Goal: Task Accomplishment & Management: Manage account settings

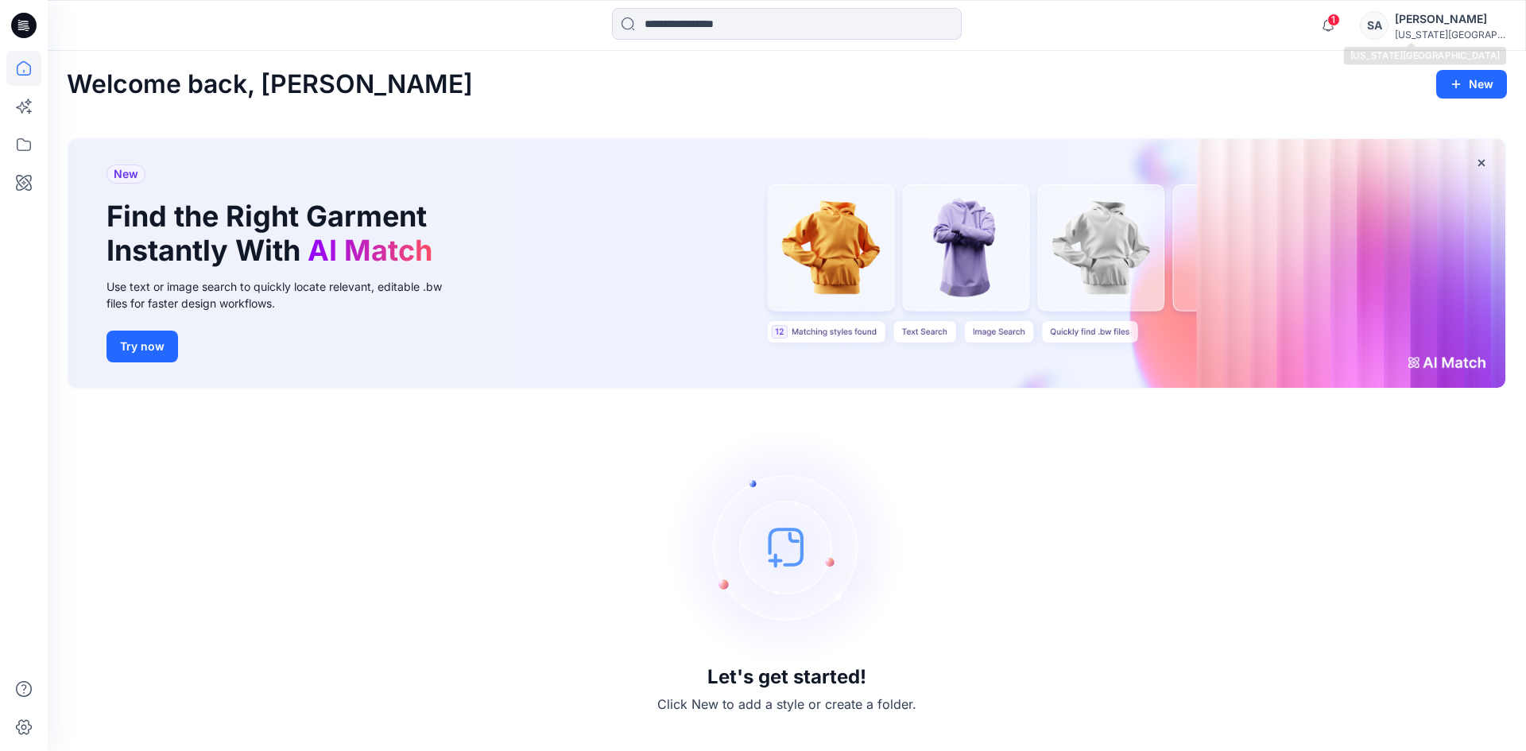
click at [1433, 33] on div "[US_STATE][GEOGRAPHIC_DATA]..." at bounding box center [1450, 35] width 111 height 12
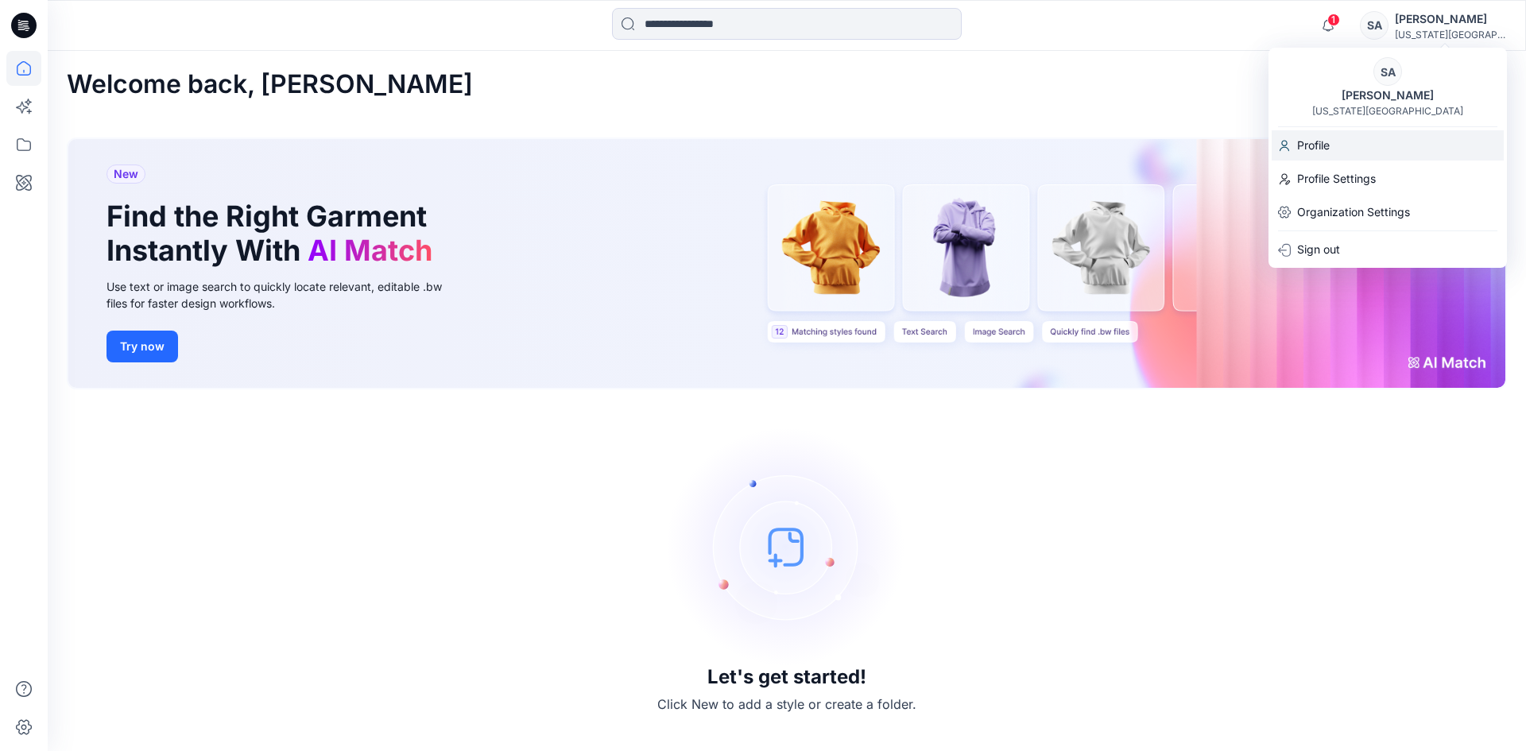
click at [1323, 151] on p "Profile" at bounding box center [1313, 145] width 33 height 30
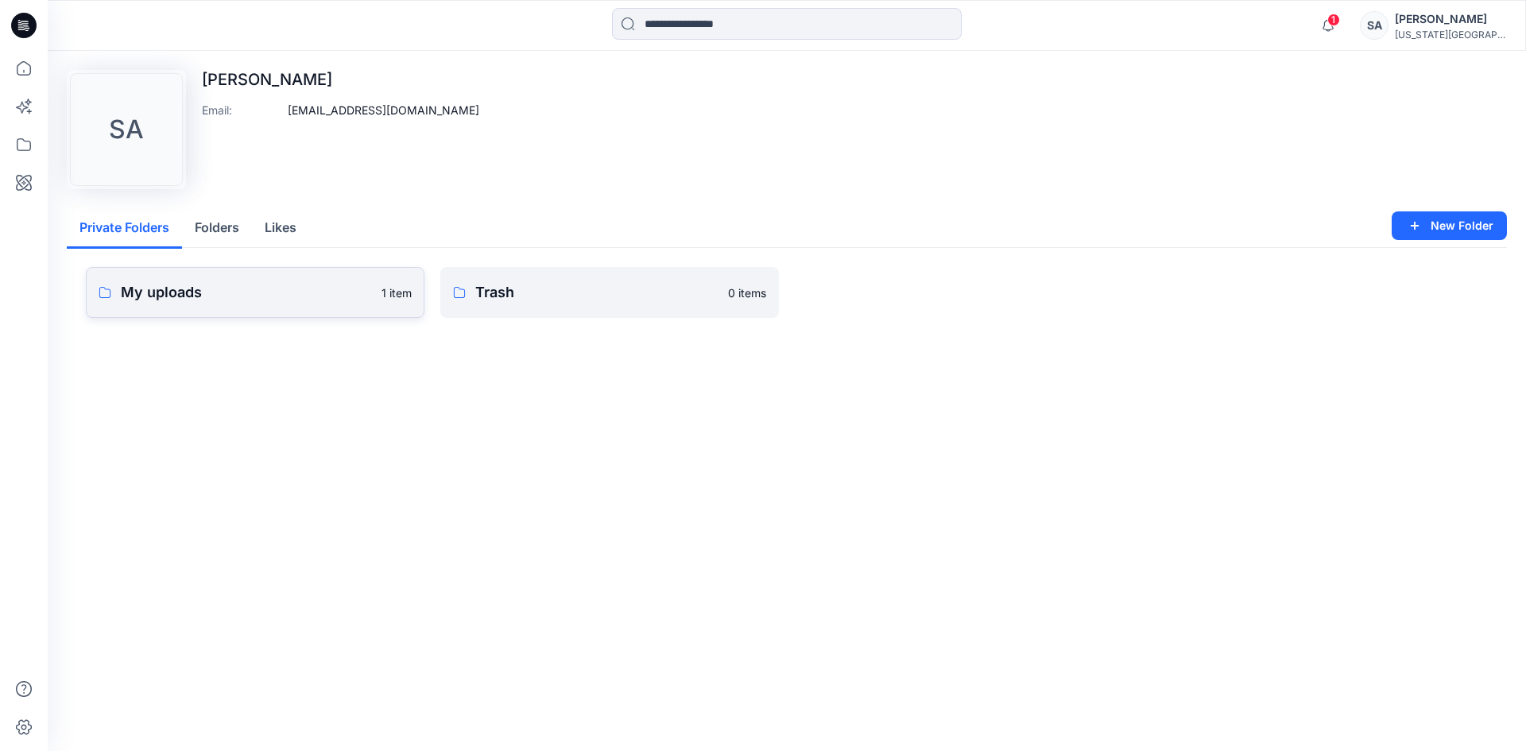
click at [316, 290] on p "My uploads" at bounding box center [246, 292] width 251 height 22
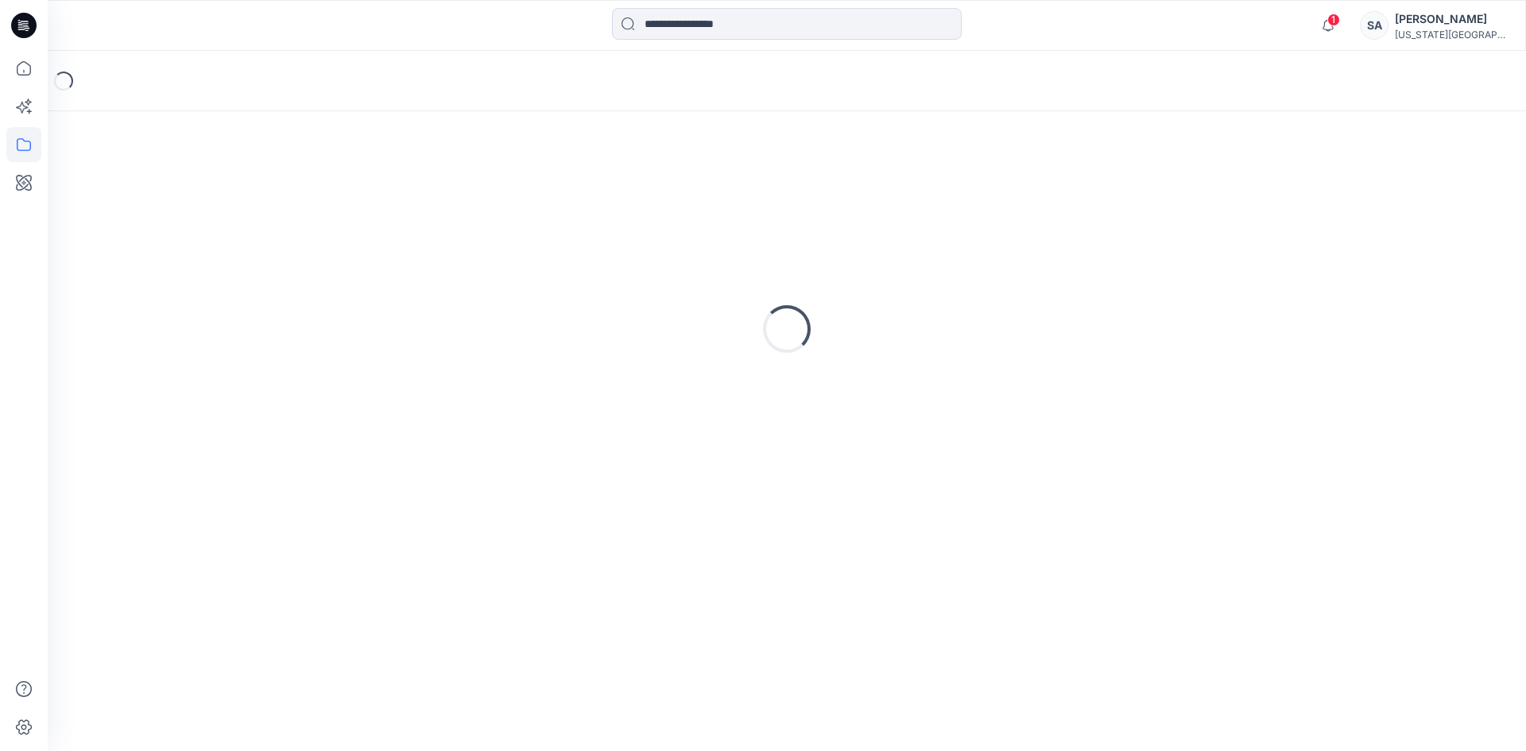
click at [316, 290] on div "Loading..." at bounding box center [787, 328] width 1440 height 397
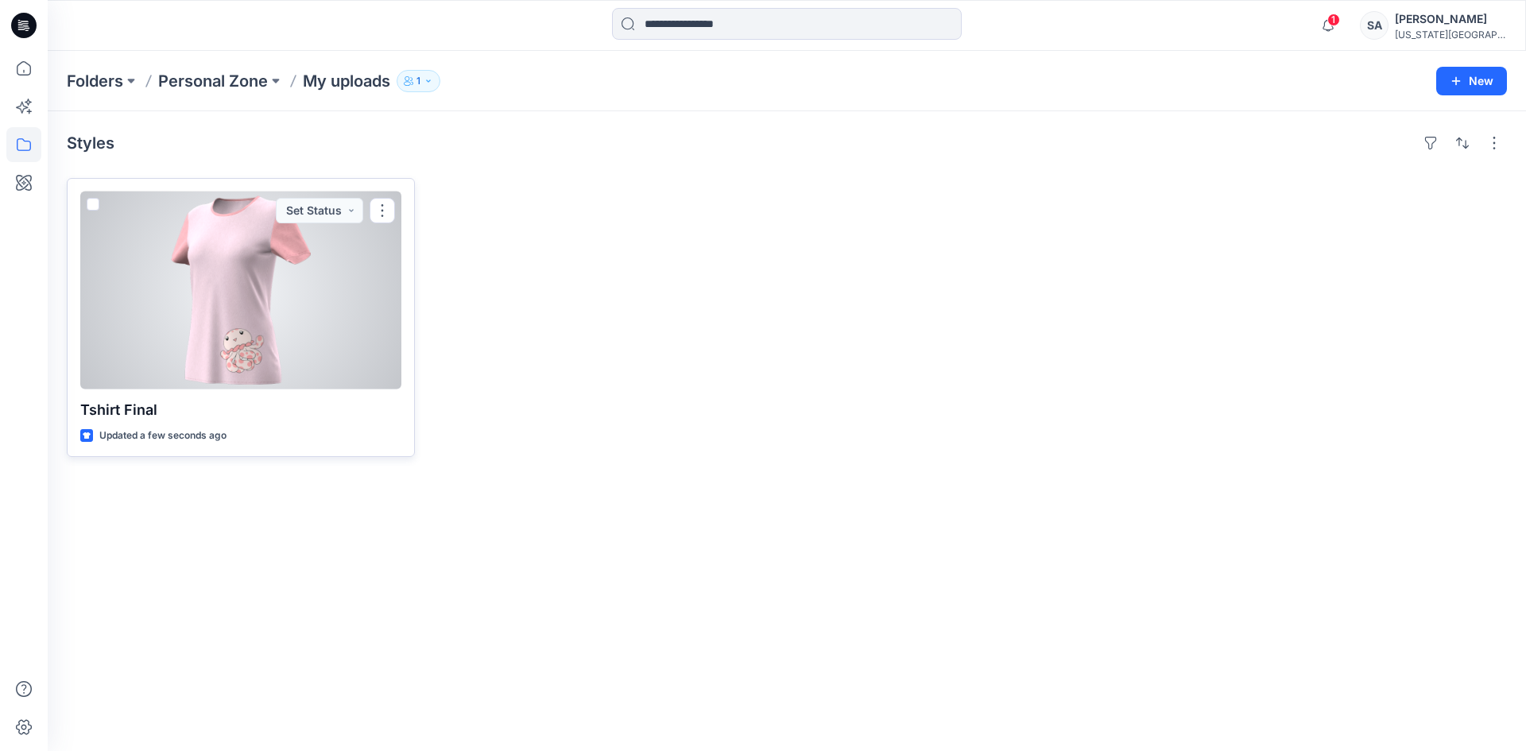
click at [126, 412] on p "Tshirt Final" at bounding box center [240, 410] width 321 height 22
click at [138, 410] on p "Tshirt Final" at bounding box center [240, 410] width 321 height 22
click at [229, 430] on div "Updated 14 minutes ago" at bounding box center [240, 436] width 321 height 17
click at [376, 216] on button "button" at bounding box center [382, 210] width 25 height 25
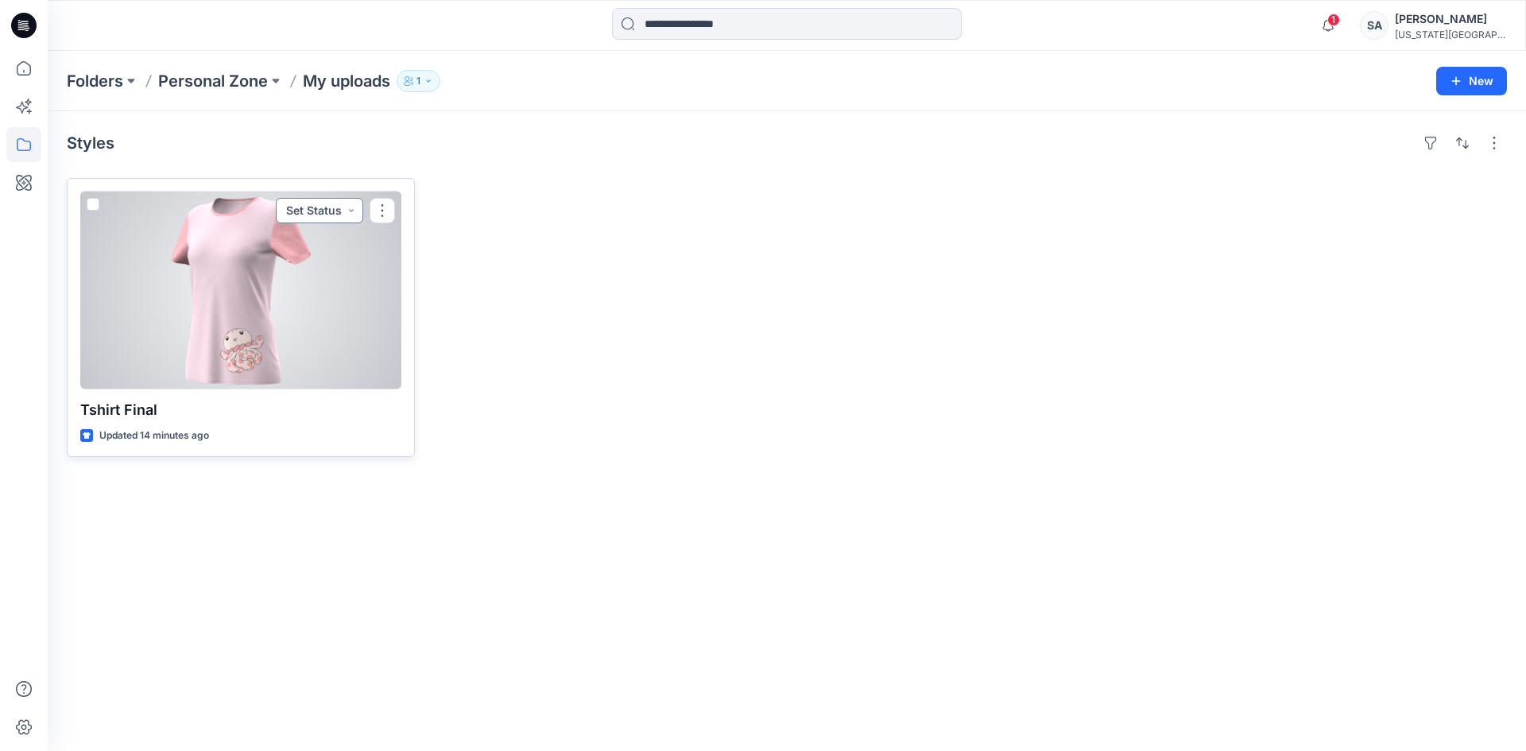
click at [331, 211] on button "Set Status" at bounding box center [319, 210] width 87 height 25
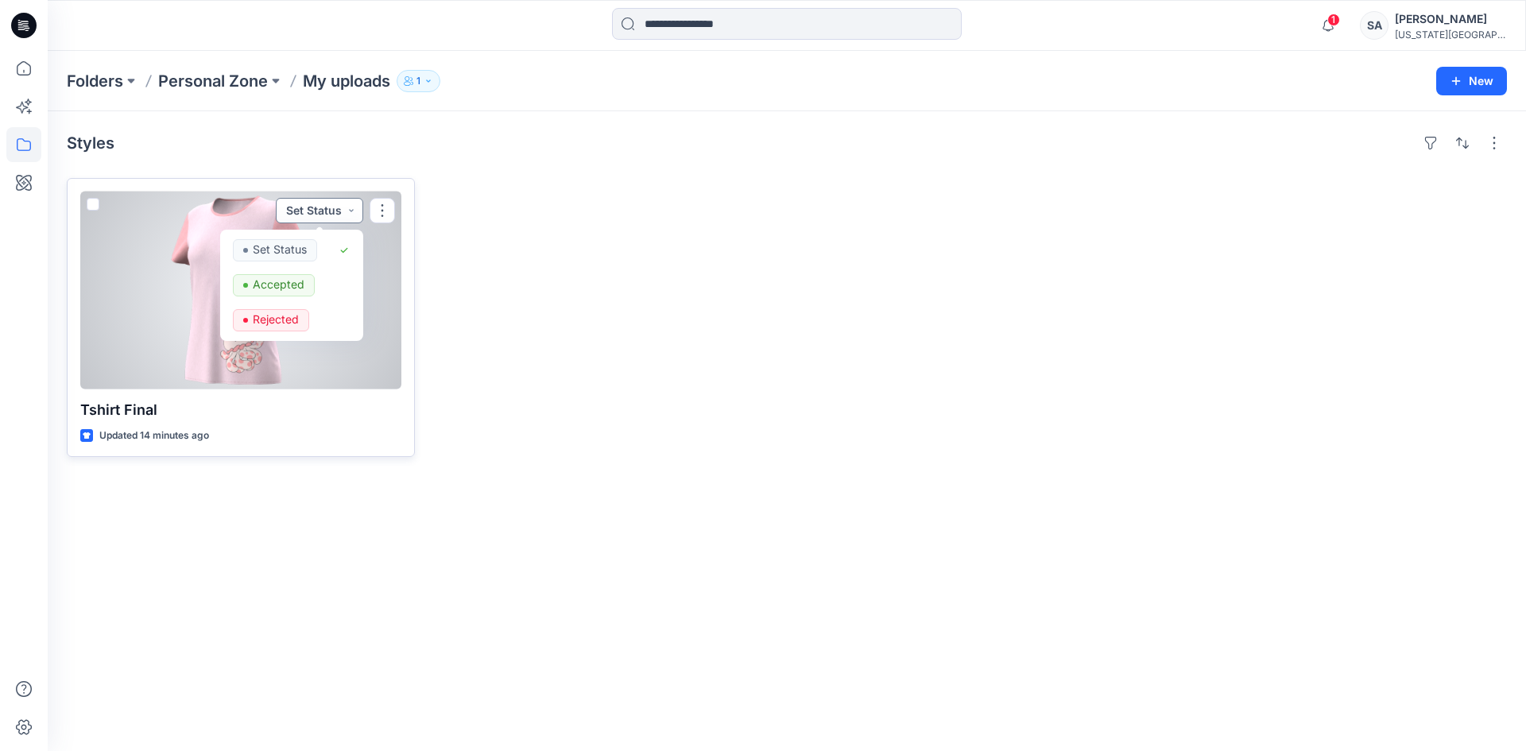
click at [332, 211] on button "Set Status" at bounding box center [319, 210] width 87 height 25
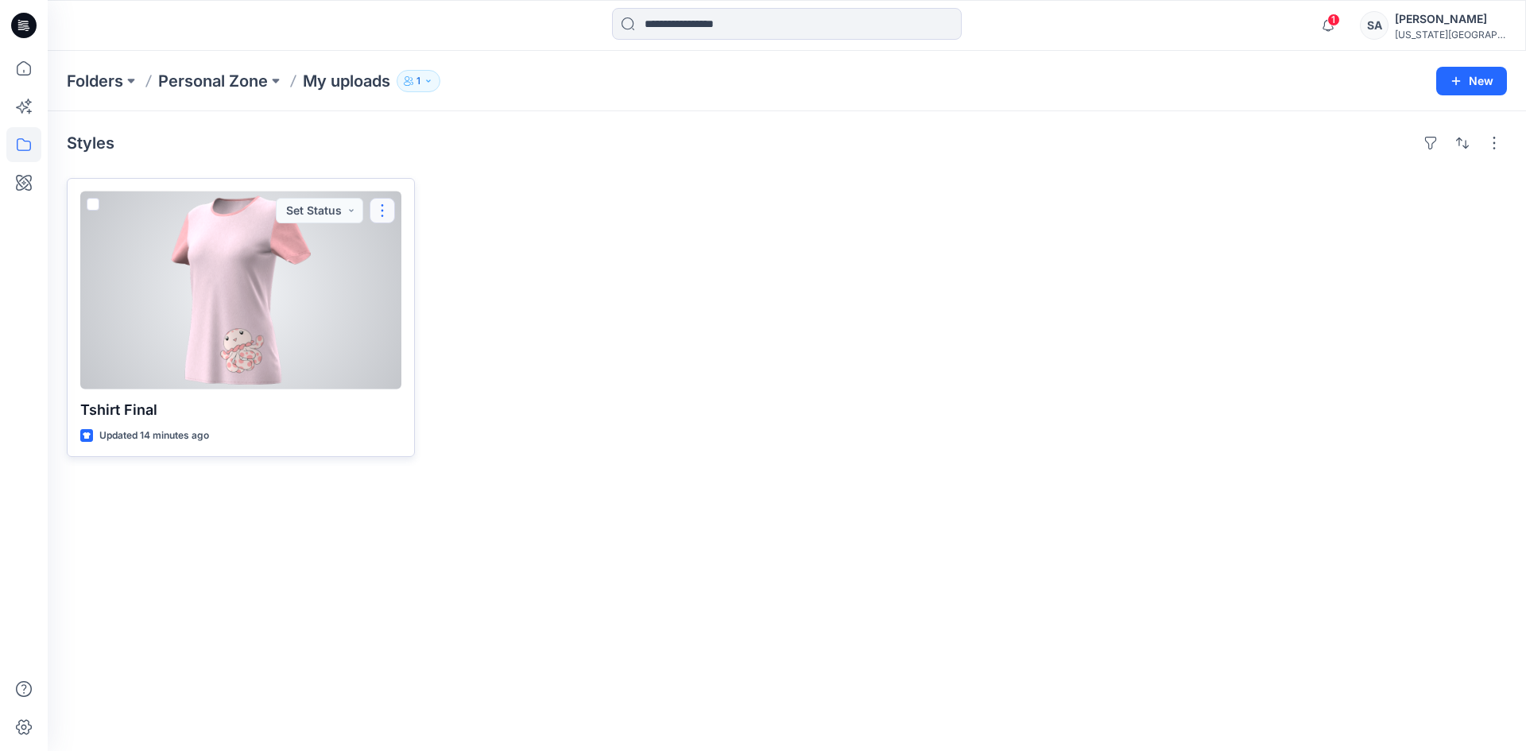
click at [394, 207] on button "button" at bounding box center [382, 210] width 25 height 25
click at [129, 405] on p "Tshirt Final" at bounding box center [240, 410] width 321 height 22
click at [94, 209] on span at bounding box center [93, 204] width 13 height 13
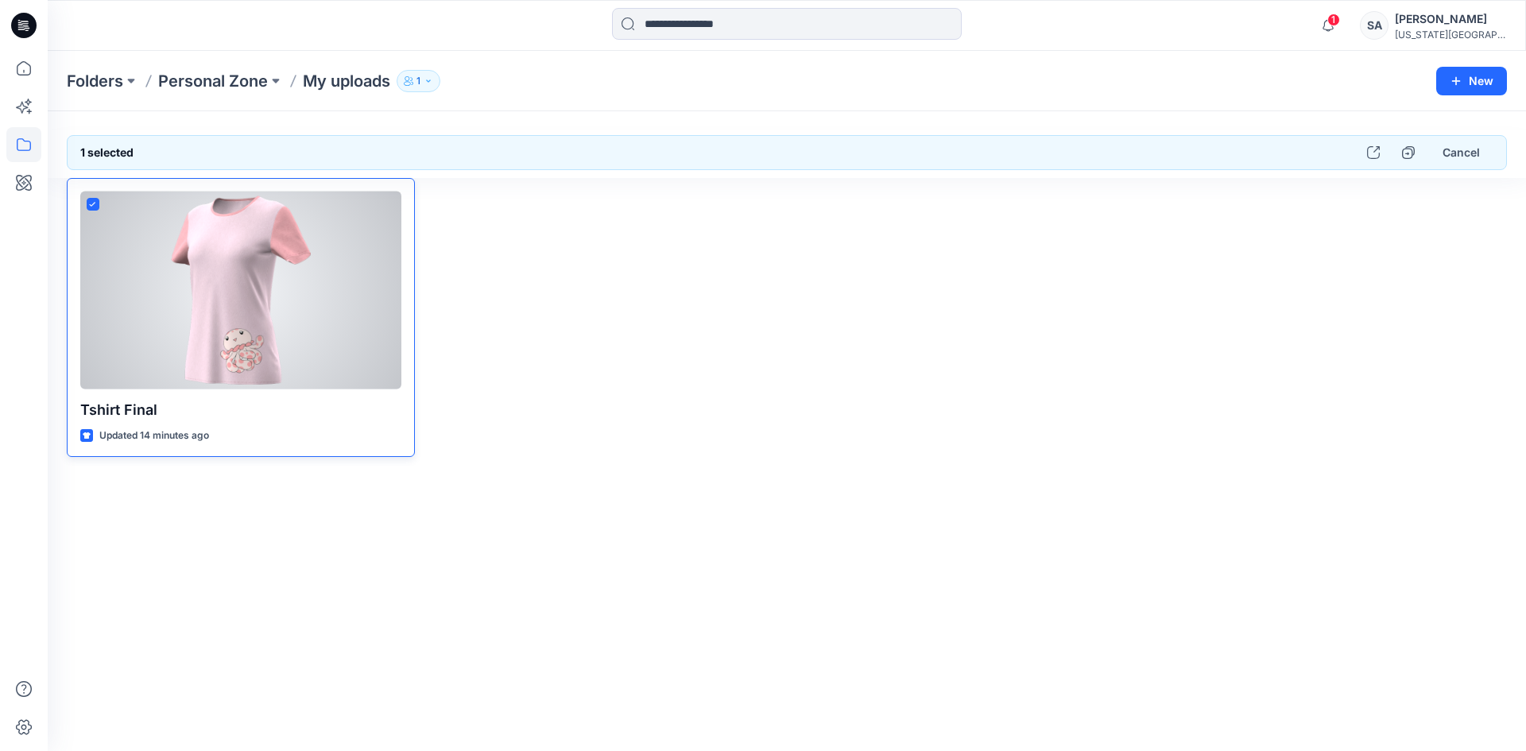
click at [94, 209] on span at bounding box center [93, 204] width 13 height 13
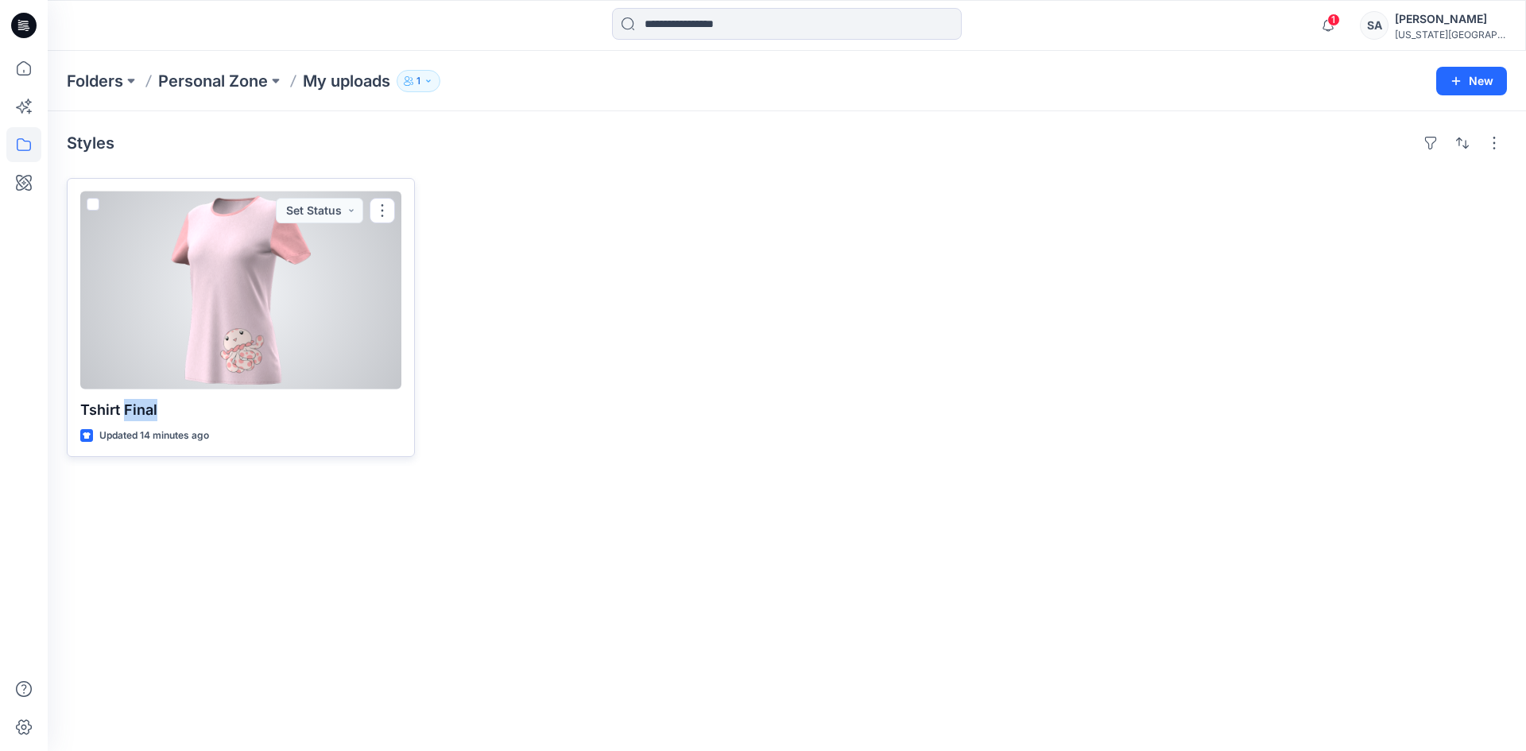
click at [94, 209] on span at bounding box center [93, 204] width 13 height 13
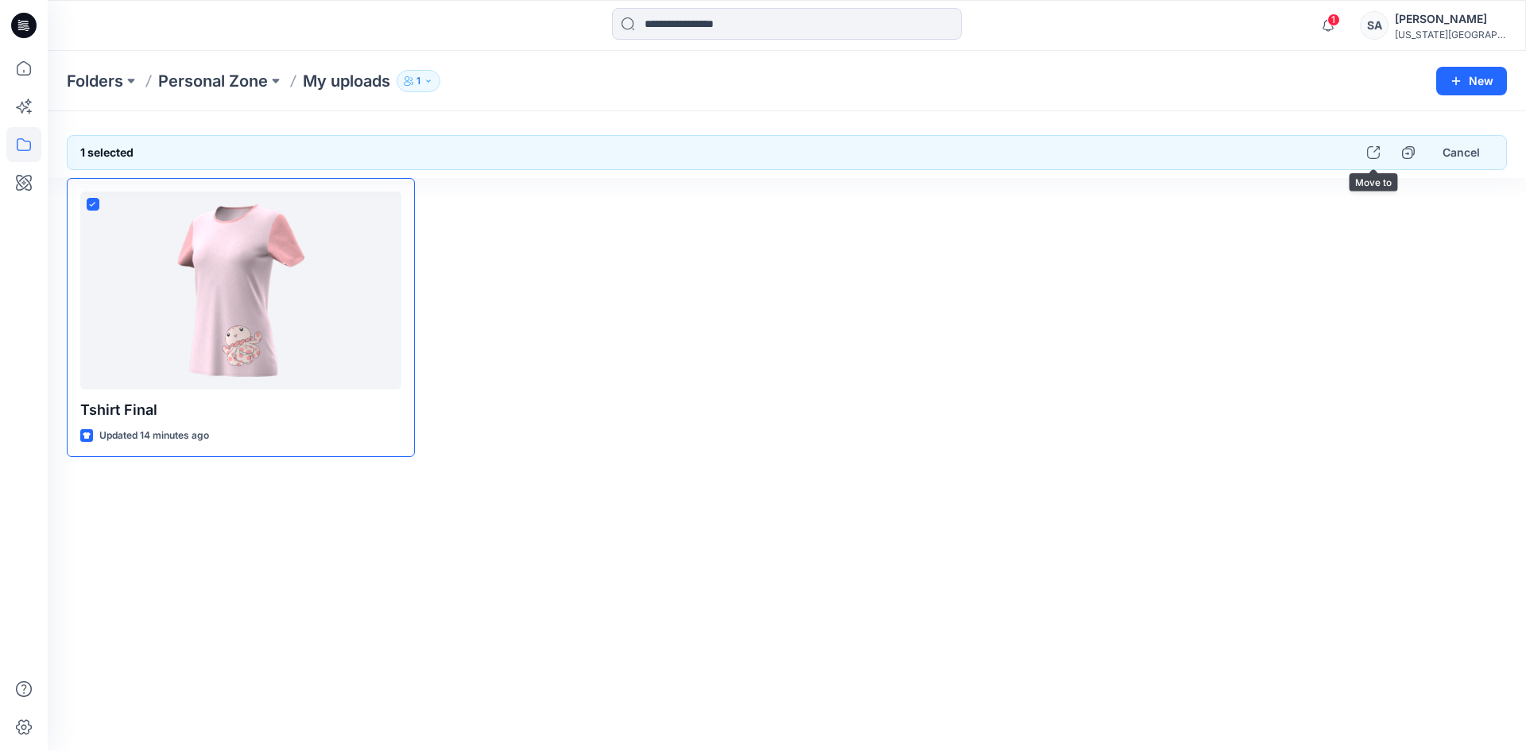
click at [919, 414] on div at bounding box center [969, 317] width 348 height 279
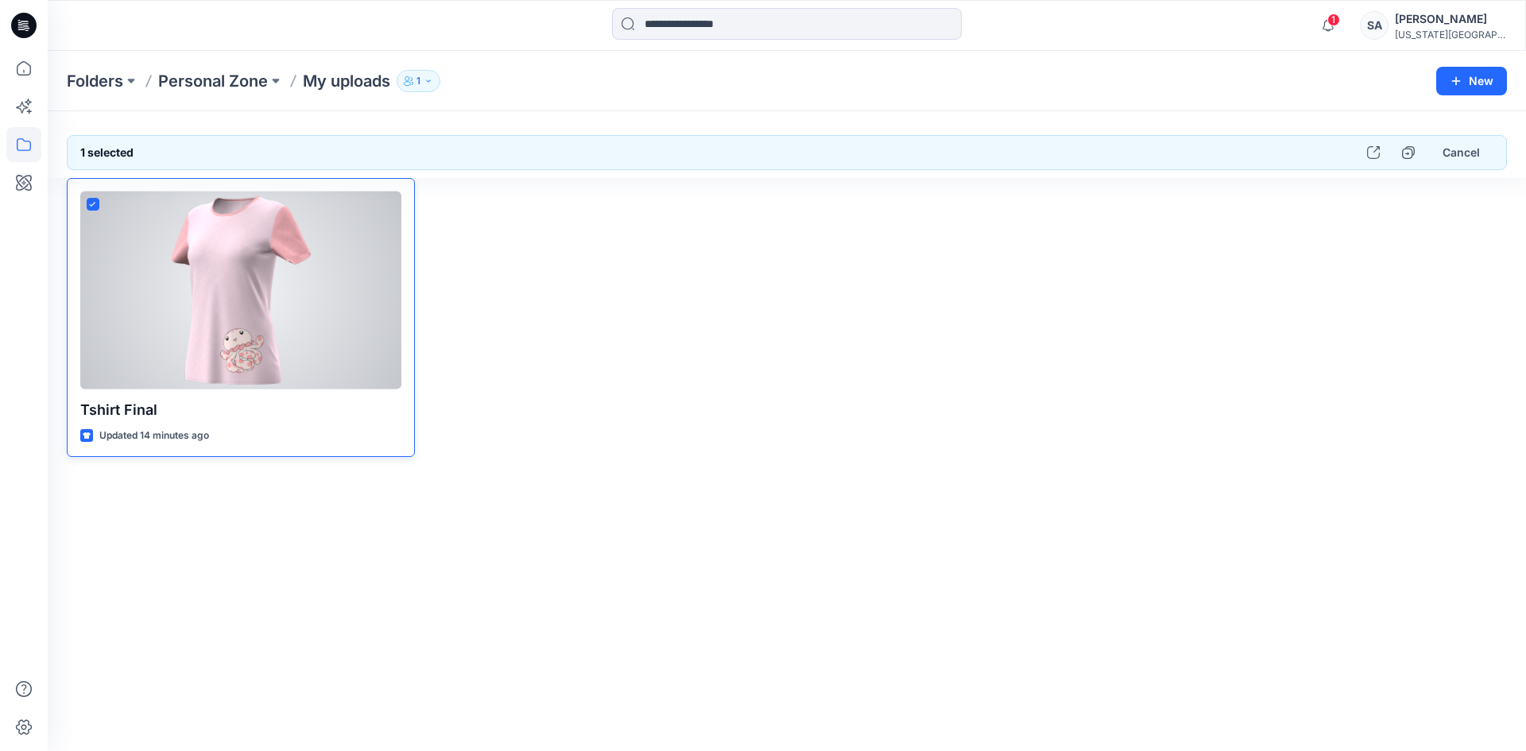
click at [93, 202] on icon at bounding box center [92, 205] width 7 height 6
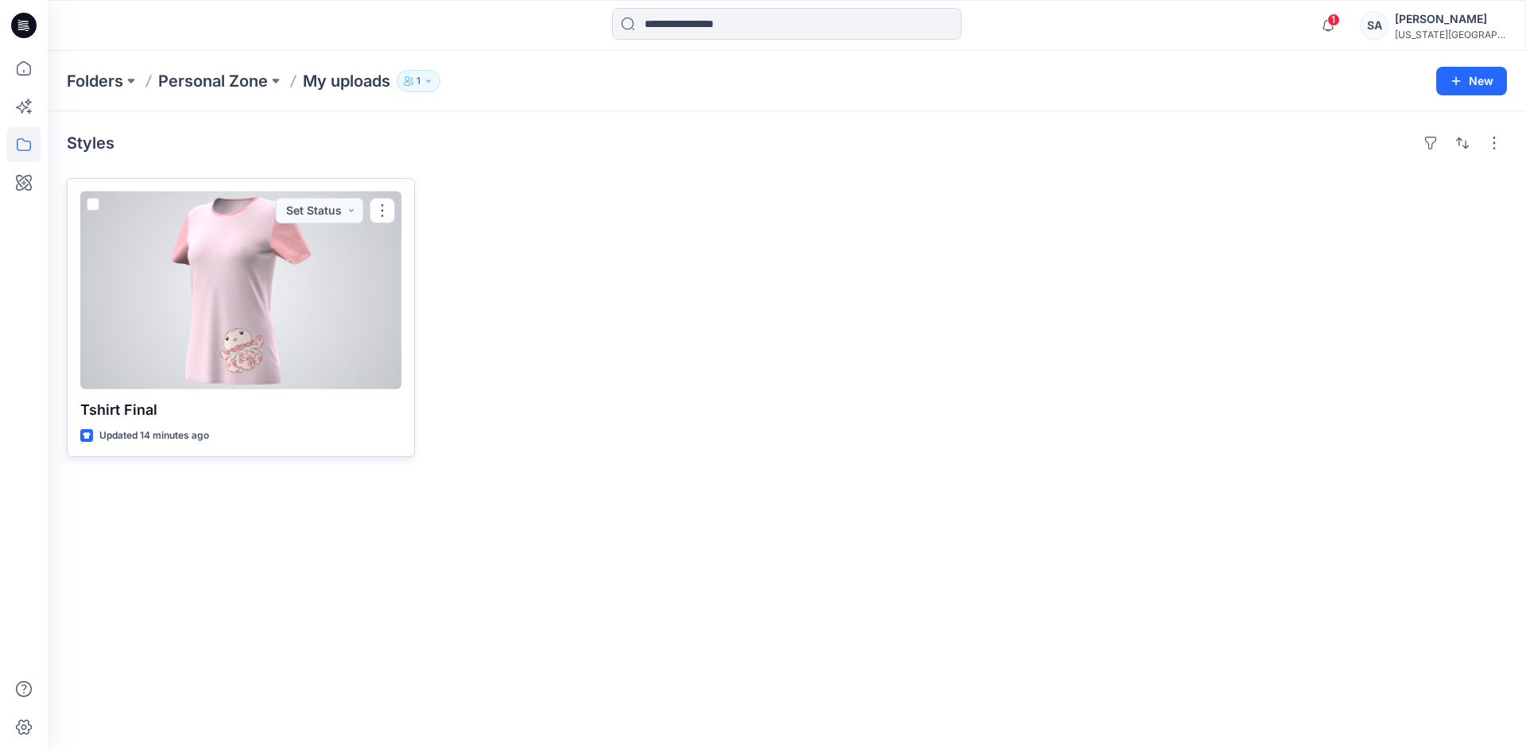
click at [122, 401] on p "Tshirt Final" at bounding box center [240, 410] width 321 height 22
click at [384, 203] on button "button" at bounding box center [382, 210] width 25 height 25
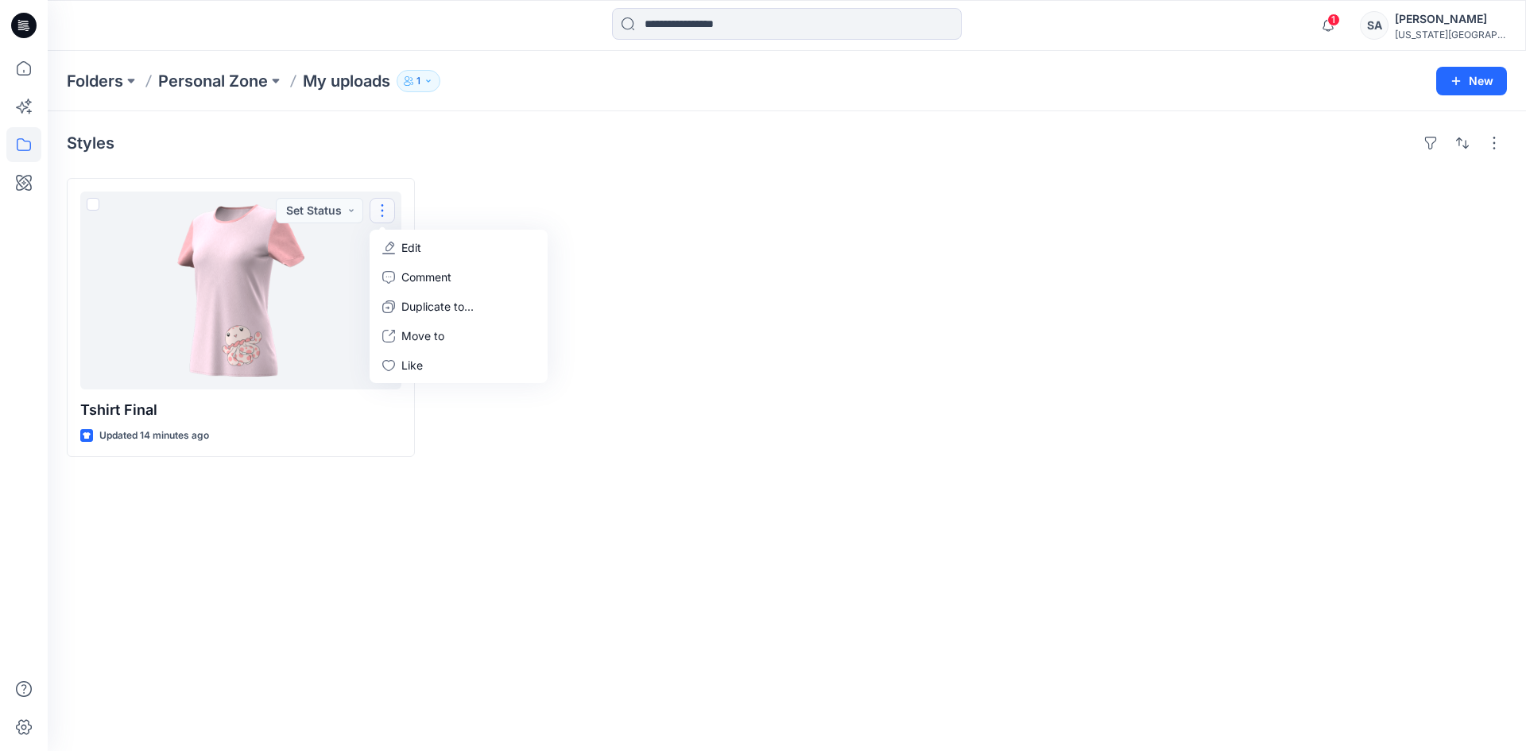
click at [862, 235] on div at bounding box center [969, 317] width 348 height 279
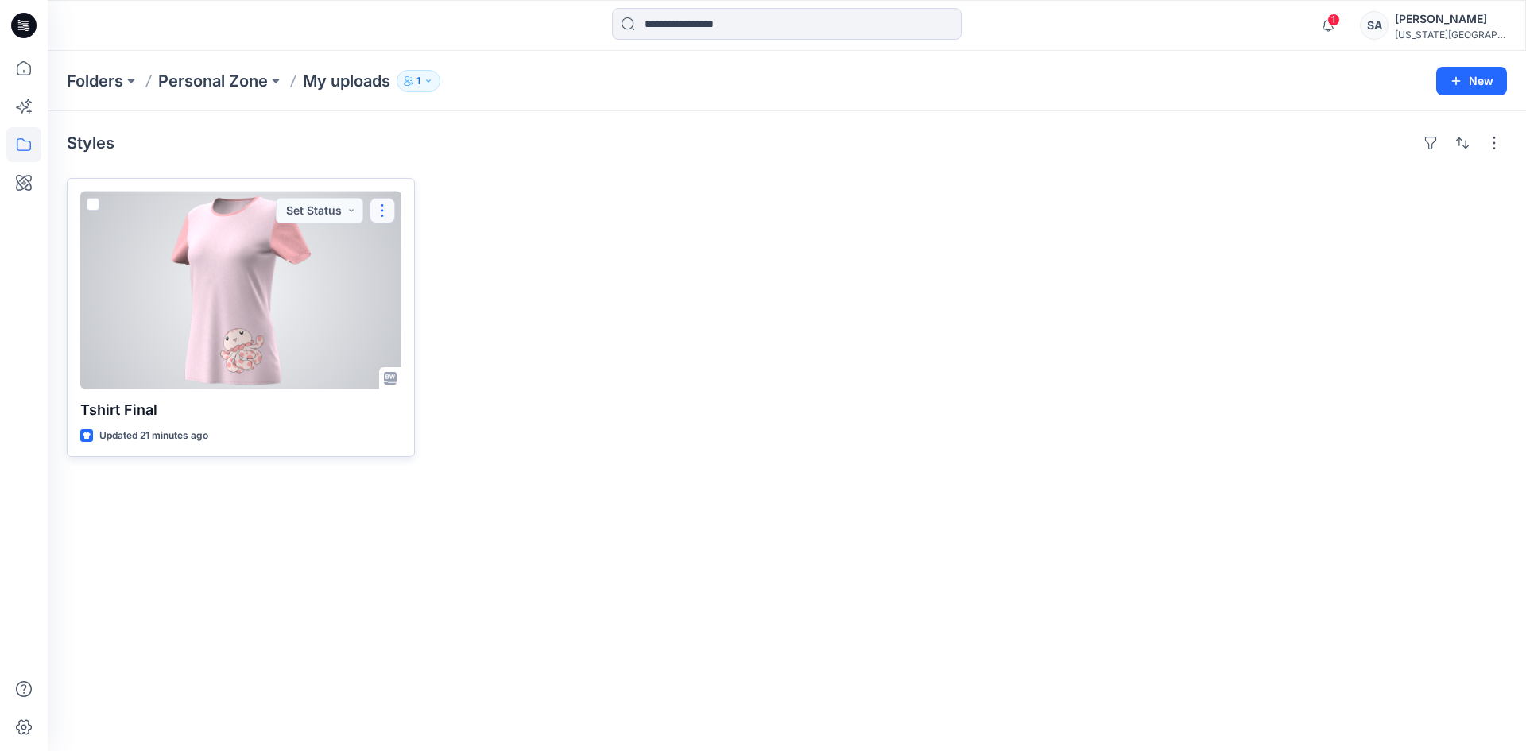
click at [381, 201] on button "button" at bounding box center [382, 210] width 25 height 25
click at [452, 344] on button "Move to" at bounding box center [459, 335] width 172 height 29
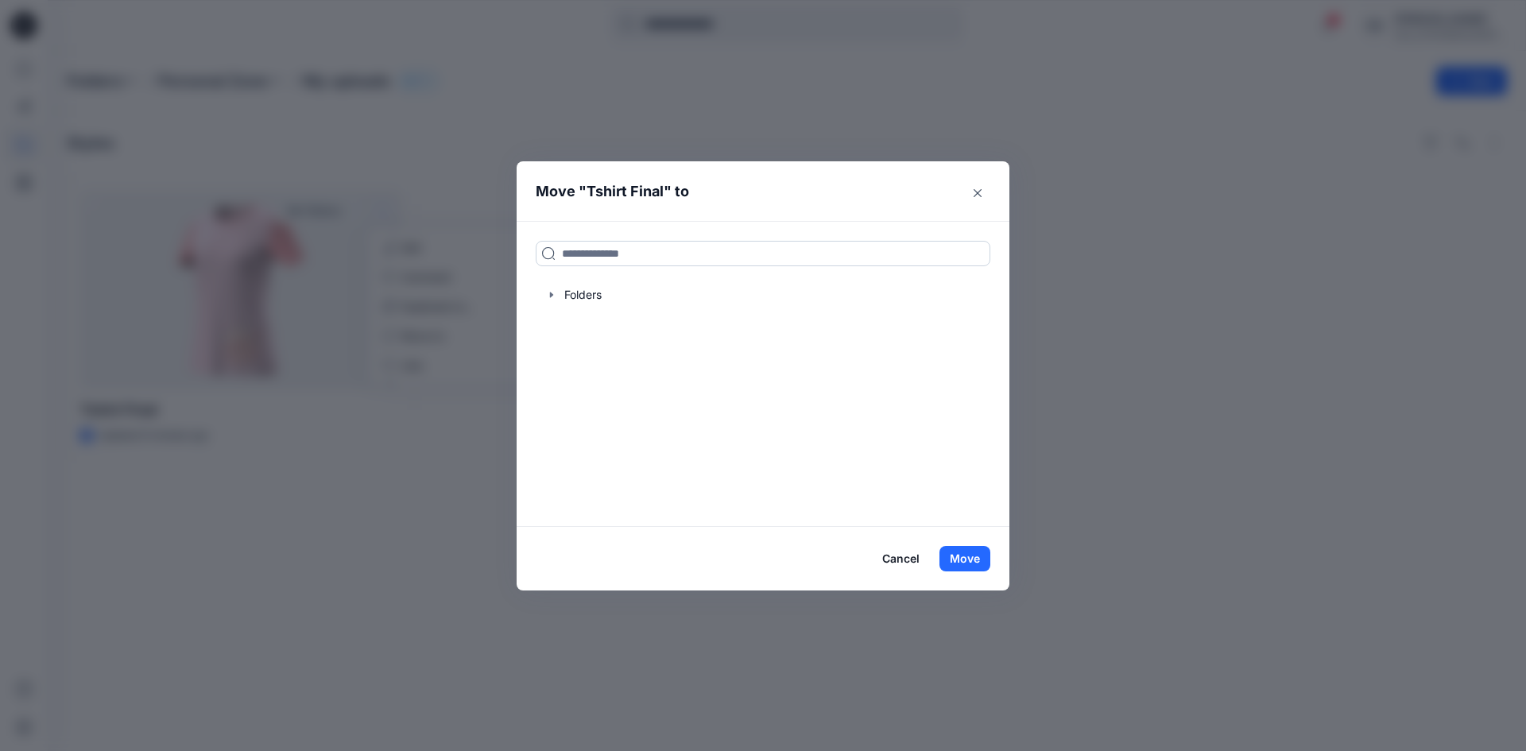
click at [724, 250] on input at bounding box center [763, 253] width 455 height 25
click at [575, 305] on div at bounding box center [763, 295] width 455 height 32
click at [548, 288] on div at bounding box center [763, 295] width 455 height 32
click at [559, 300] on div at bounding box center [763, 295] width 455 height 32
click at [598, 257] on input at bounding box center [763, 253] width 455 height 25
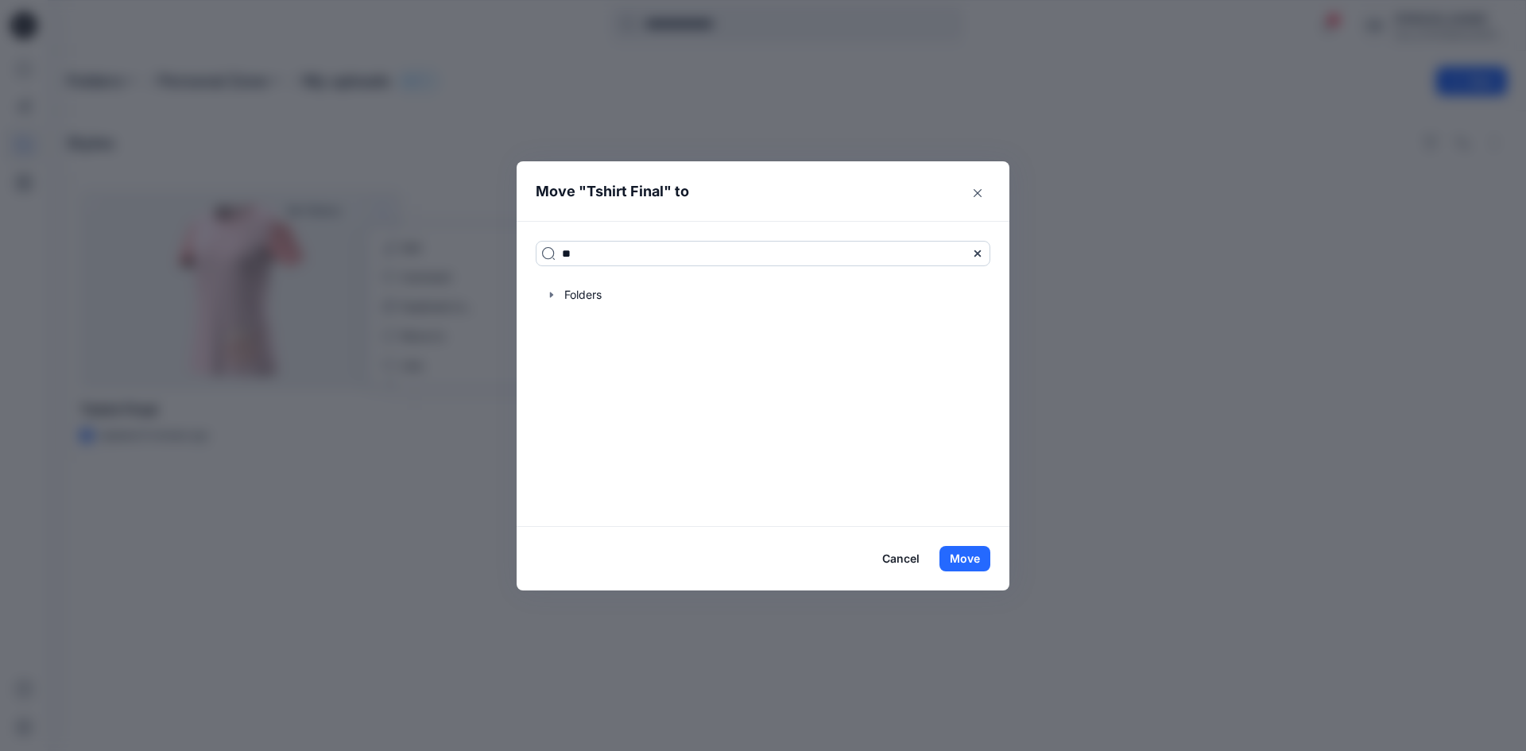
type input "**"
click at [981, 189] on icon "Close" at bounding box center [978, 193] width 8 height 8
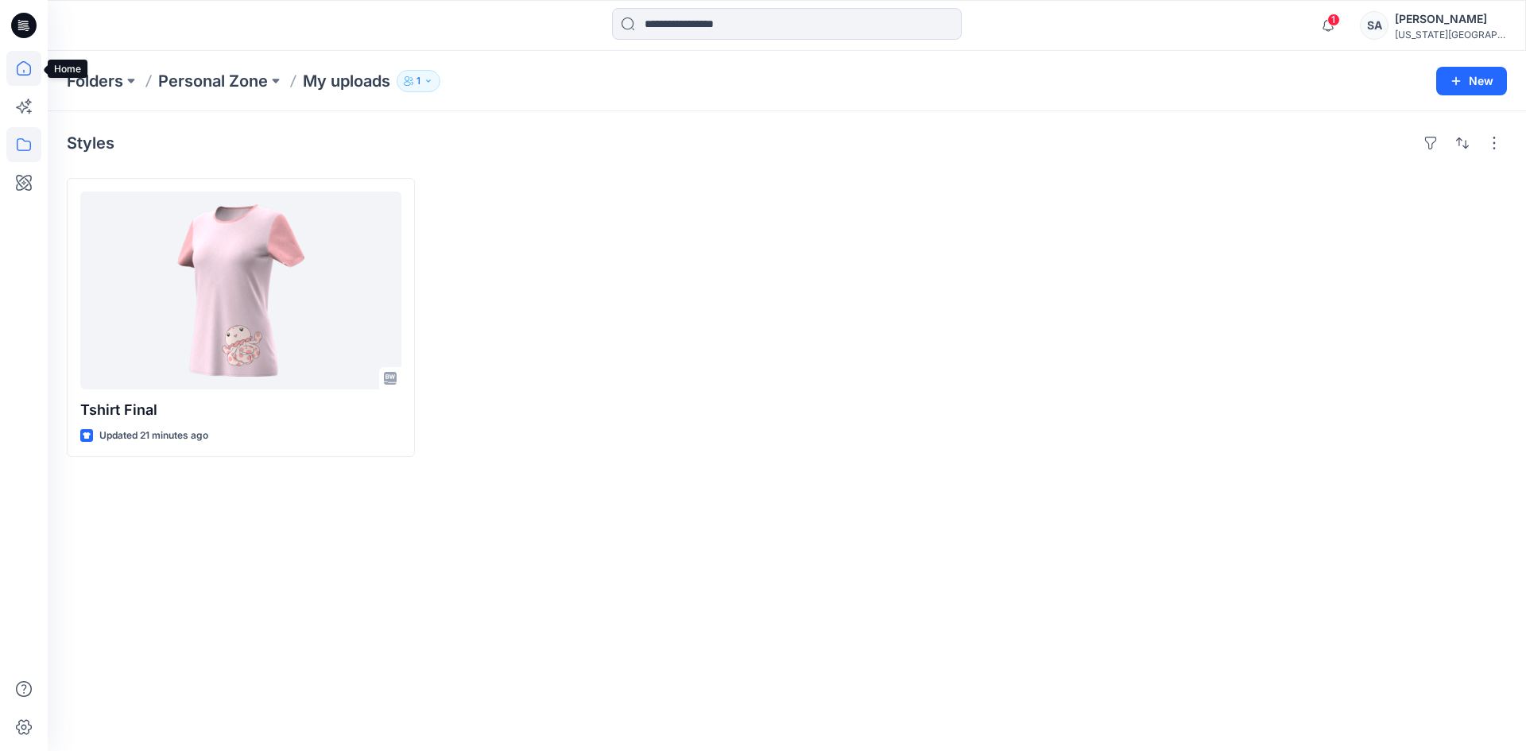
click at [14, 63] on icon at bounding box center [23, 68] width 35 height 35
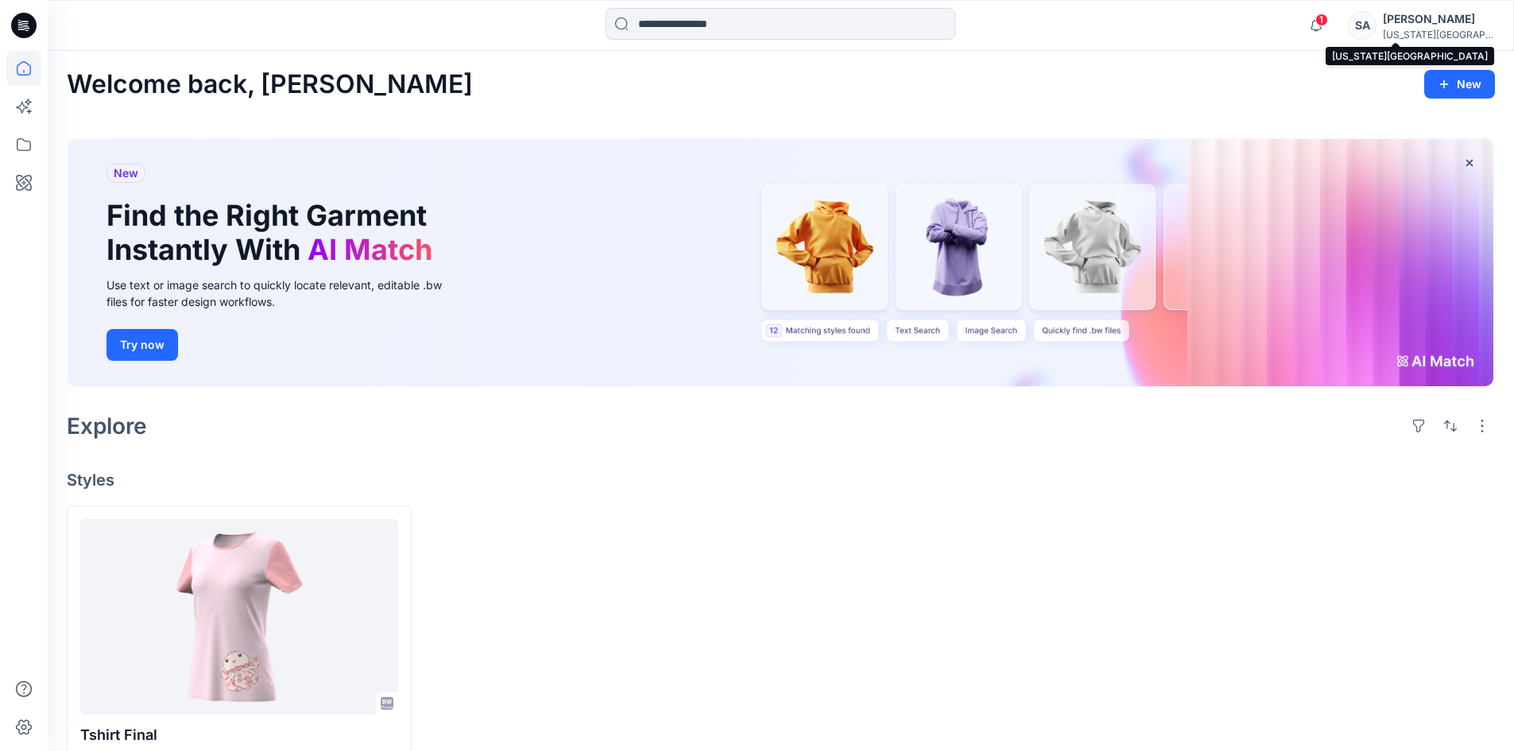
click at [1427, 35] on div "[US_STATE][GEOGRAPHIC_DATA]..." at bounding box center [1438, 35] width 111 height 12
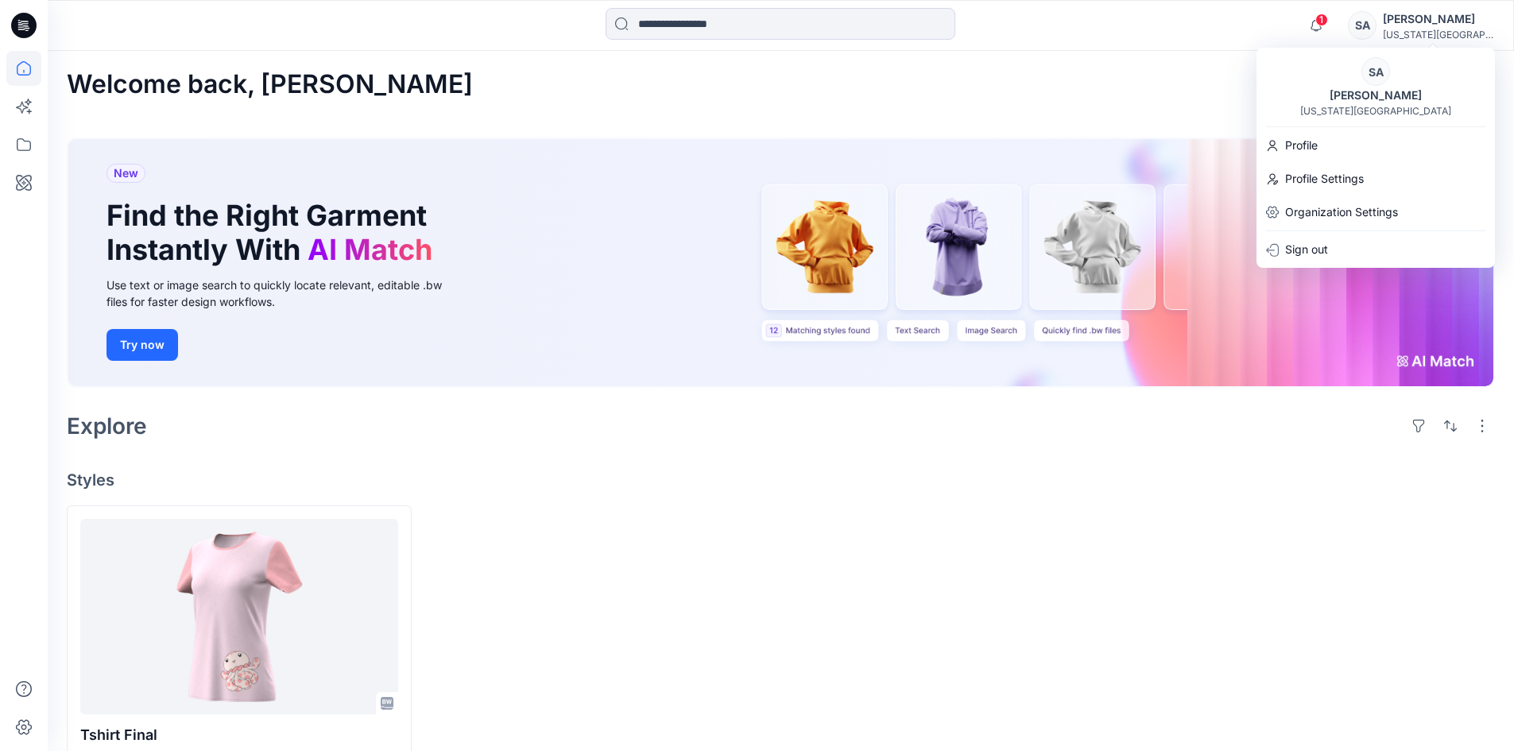
click at [1435, 21] on div "[PERSON_NAME]" at bounding box center [1438, 19] width 111 height 19
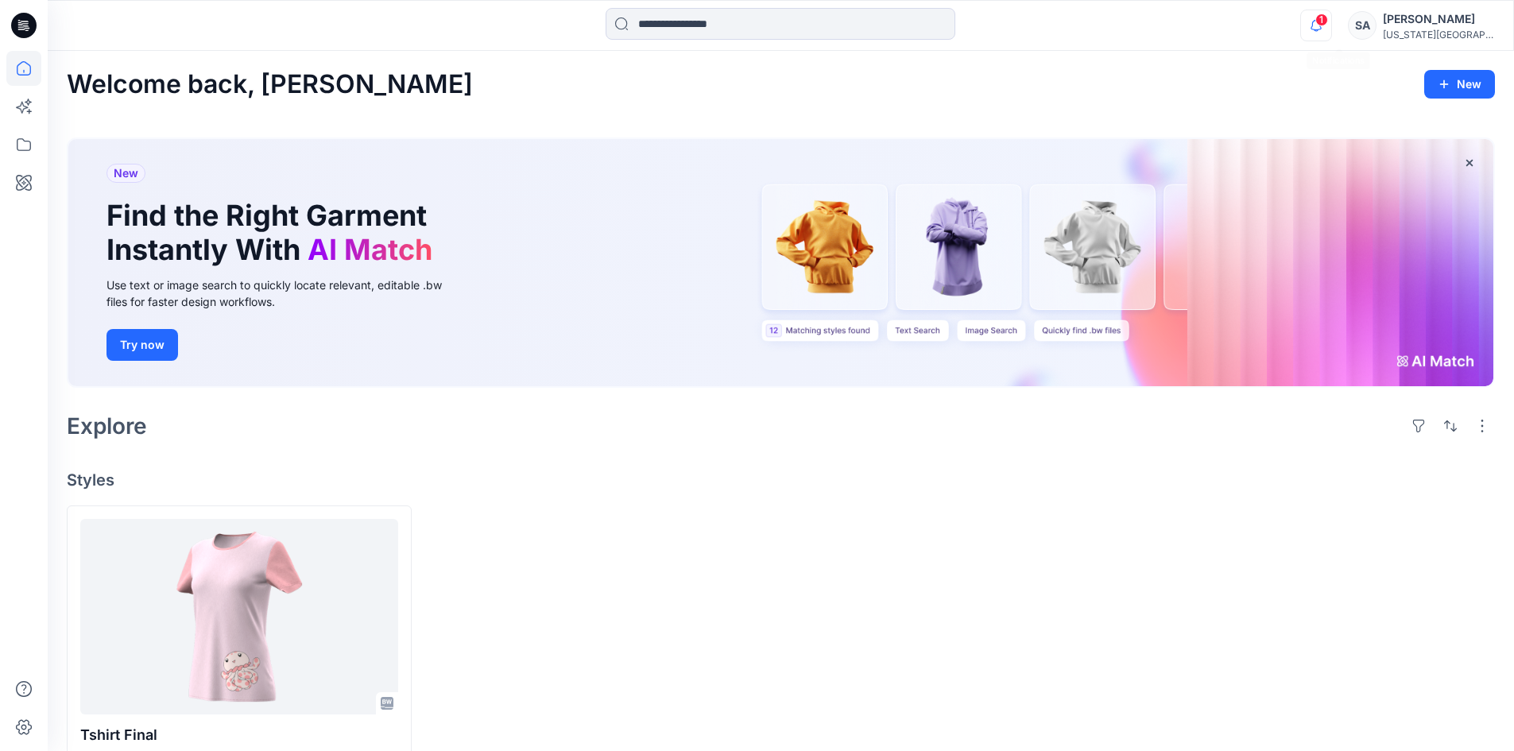
click at [1331, 17] on icon "button" at bounding box center [1316, 26] width 30 height 32
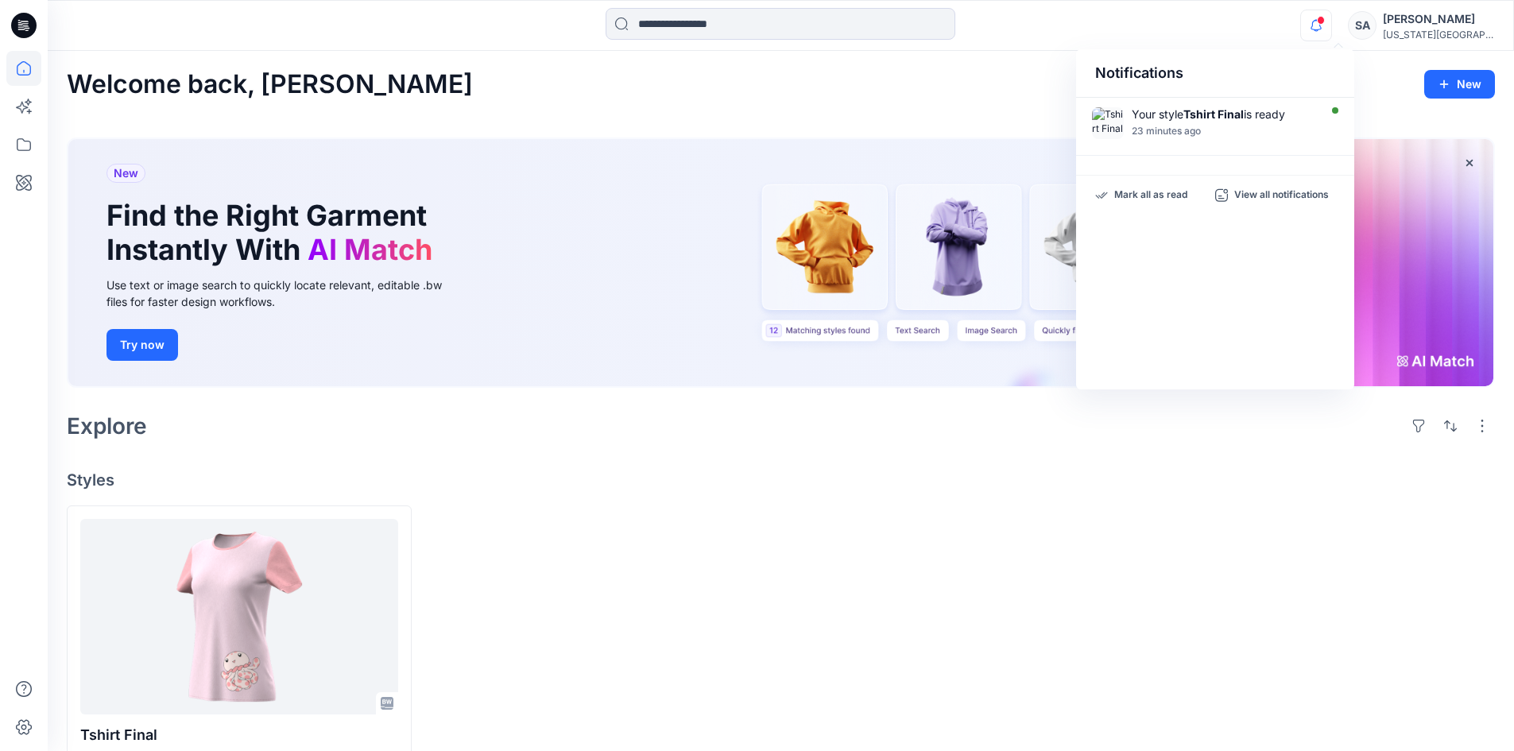
click at [1331, 30] on icon "button" at bounding box center [1316, 26] width 30 height 32
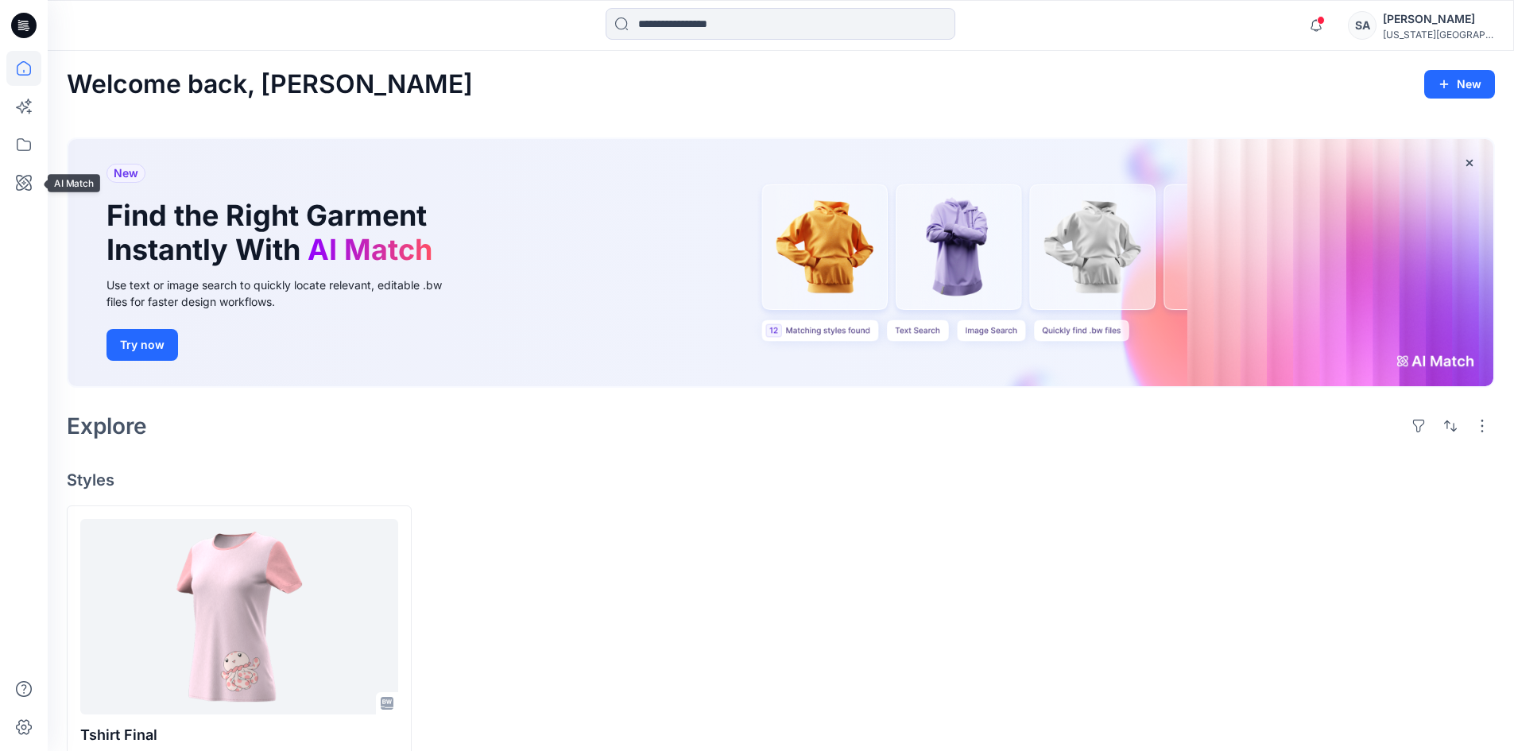
click at [21, 165] on div at bounding box center [23, 401] width 35 height 700
click at [42, 137] on div at bounding box center [24, 375] width 48 height 751
click at [29, 144] on icon at bounding box center [23, 144] width 35 height 35
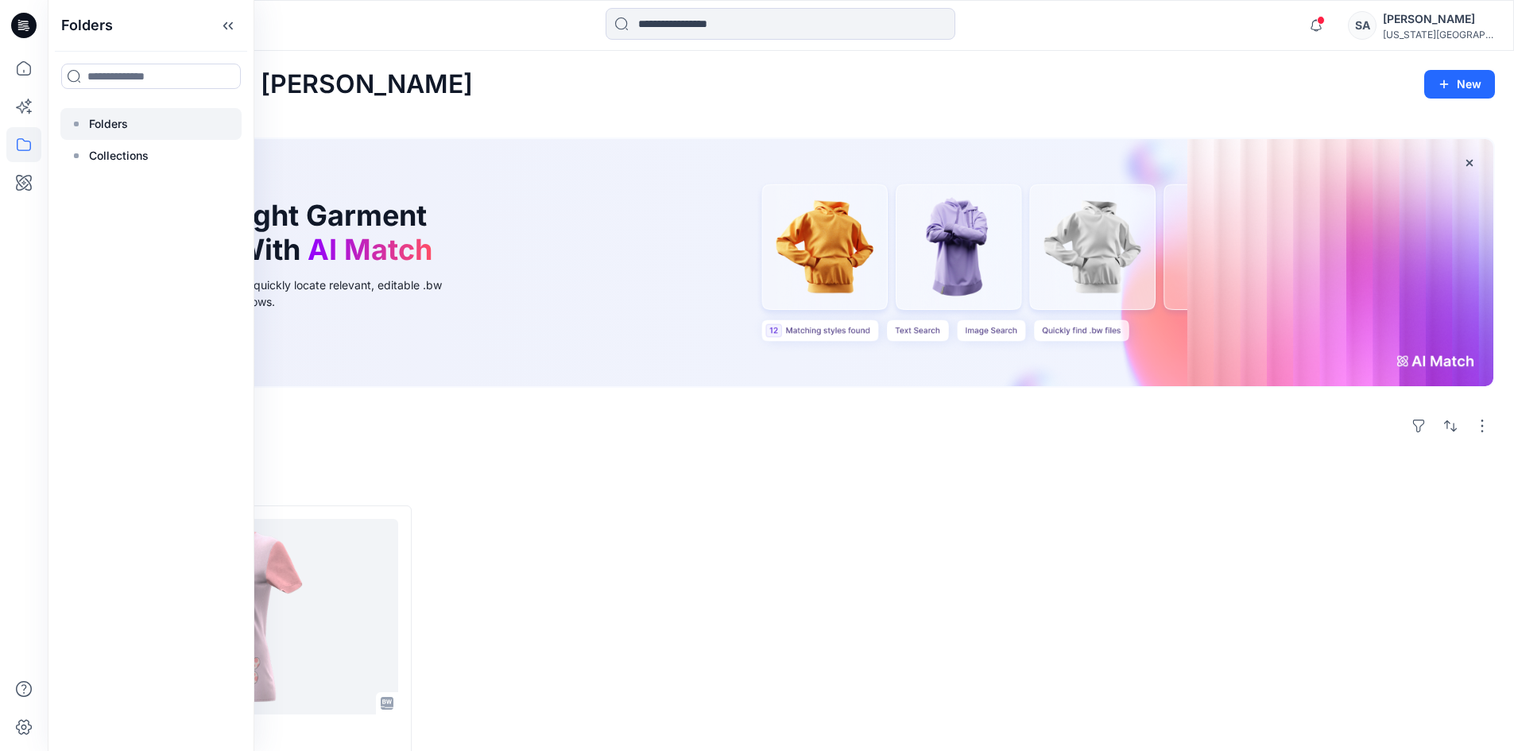
click at [122, 123] on p "Folders" at bounding box center [108, 123] width 39 height 19
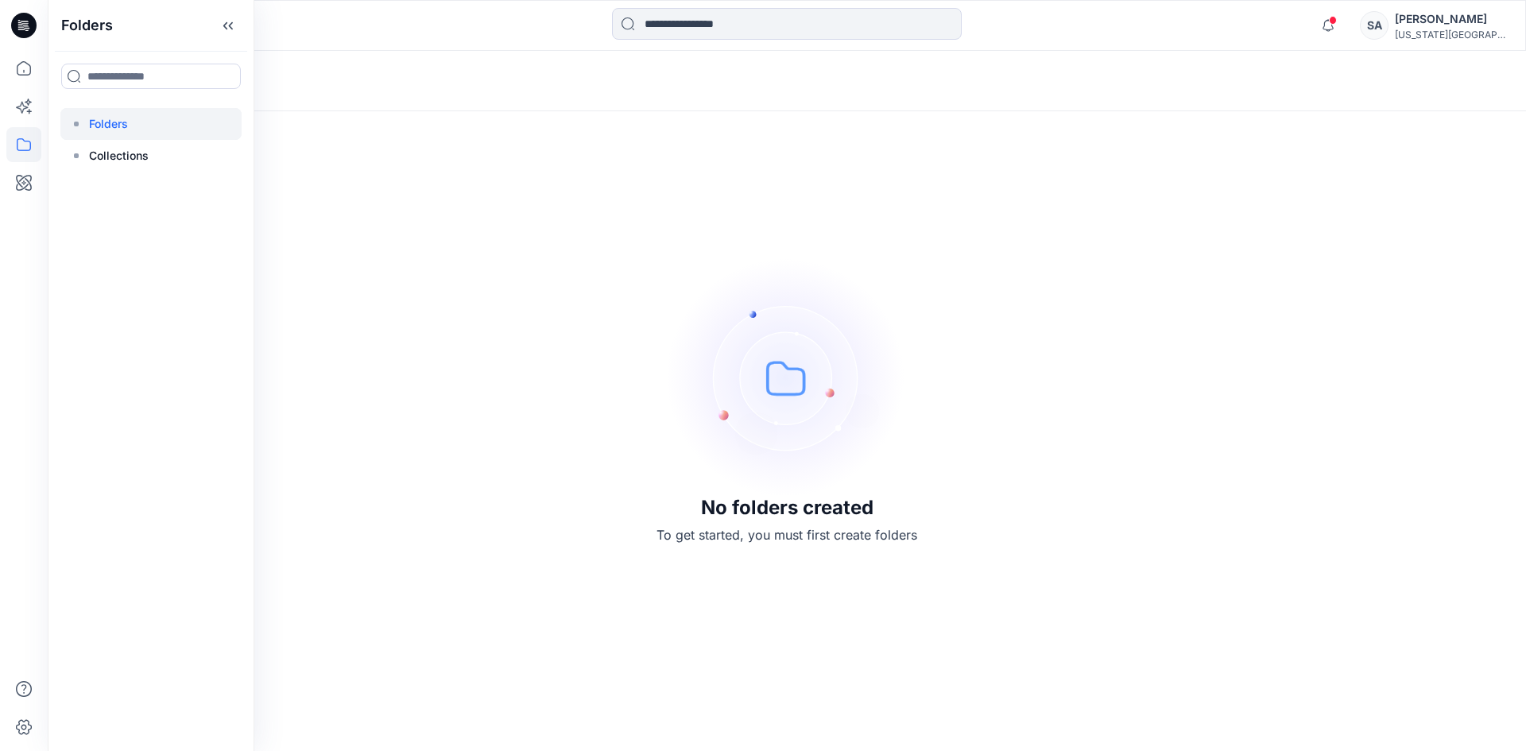
click at [1436, 28] on div "[PERSON_NAME]" at bounding box center [1450, 19] width 111 height 19
drag, startPoint x: 60, startPoint y: 110, endPoint x: 76, endPoint y: 91, distance: 25.9
click at [61, 109] on div "Folders No folders created To get started, you must first create folders" at bounding box center [787, 401] width 1478 height 700
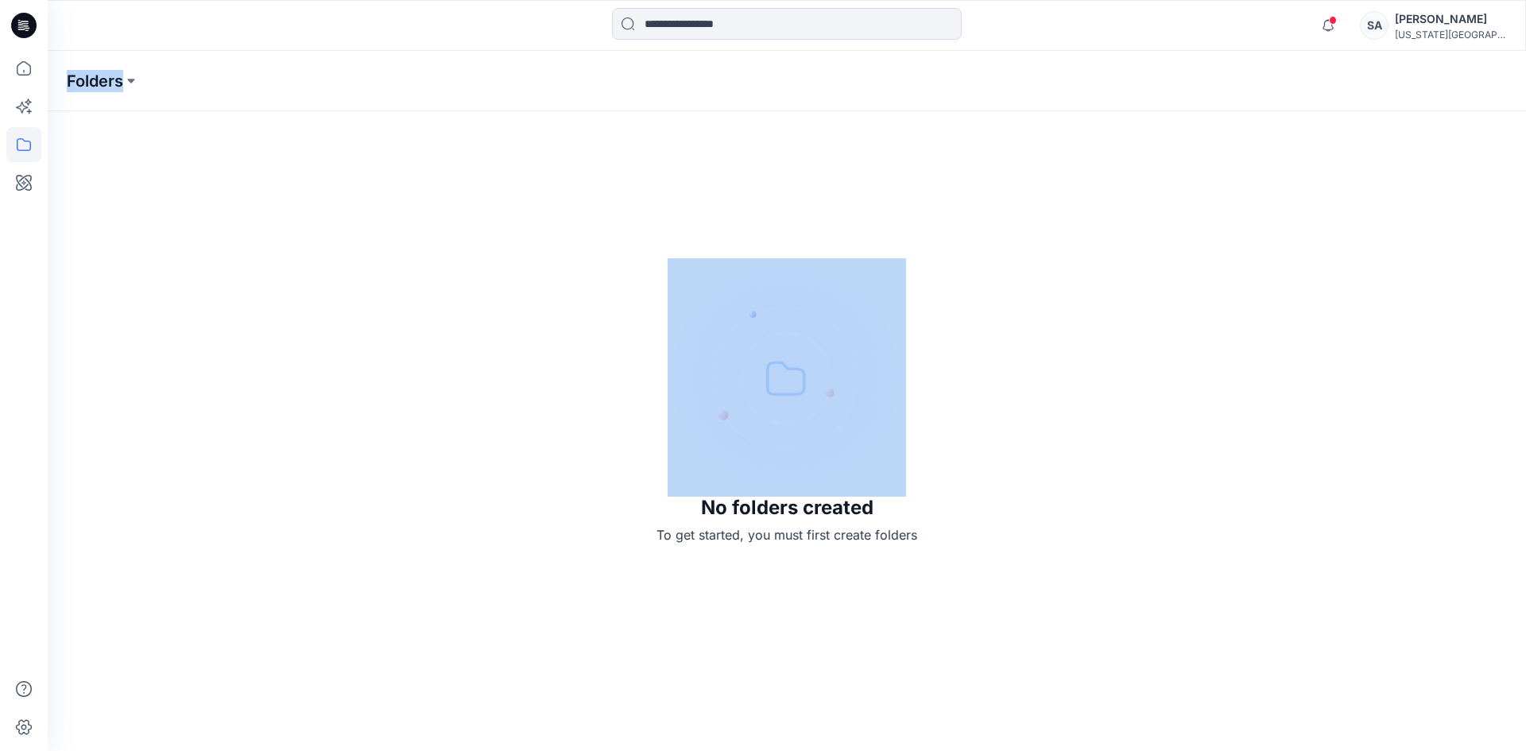
click at [79, 88] on p "Folders" at bounding box center [95, 81] width 56 height 22
click at [126, 83] on button at bounding box center [131, 81] width 16 height 22
click at [136, 81] on button at bounding box center [131, 81] width 16 height 22
click at [17, 89] on icon at bounding box center [23, 106] width 35 height 35
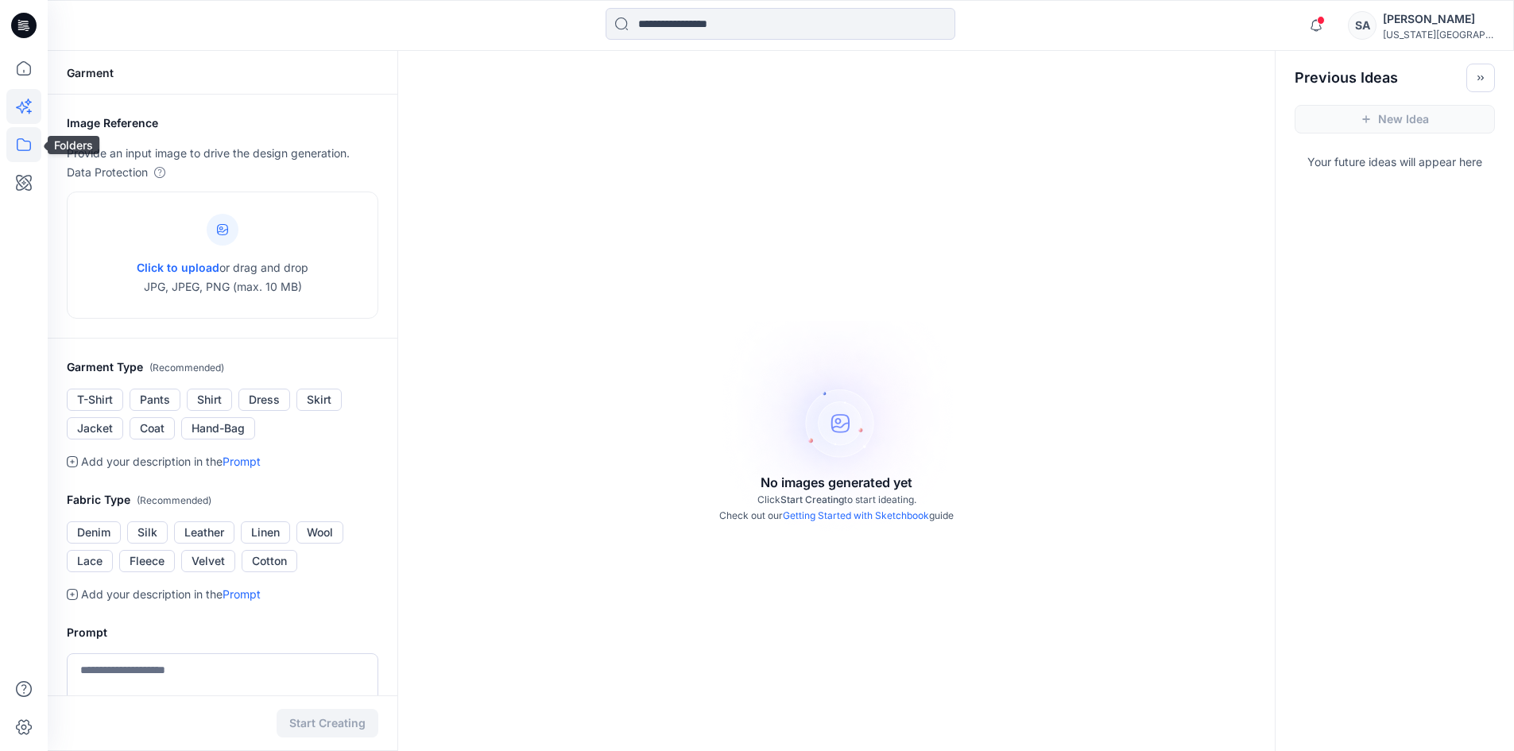
click at [14, 148] on icon at bounding box center [23, 144] width 35 height 35
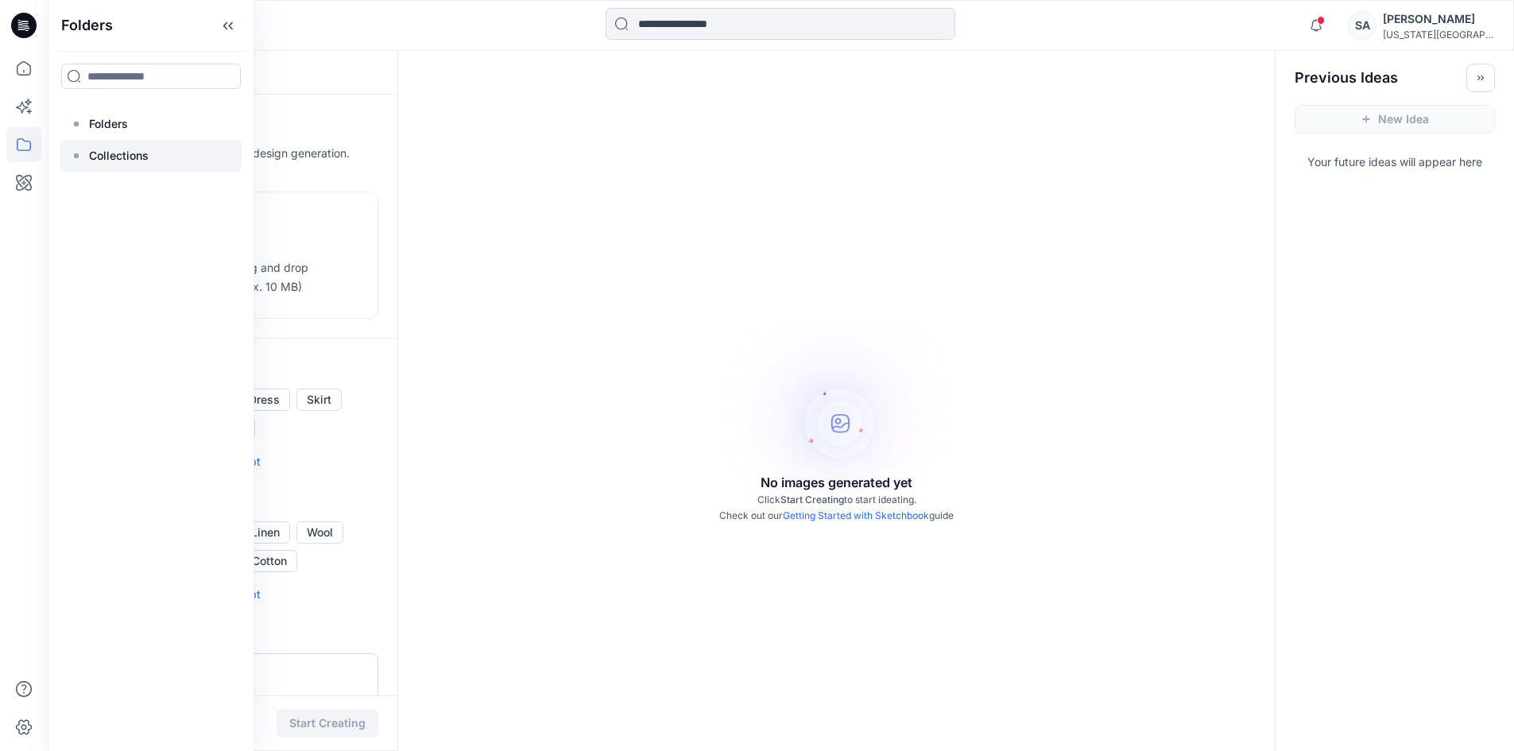
click at [130, 139] on div "Folders Collections" at bounding box center [150, 140] width 181 height 64
click at [129, 148] on p "Collections" at bounding box center [119, 155] width 60 height 19
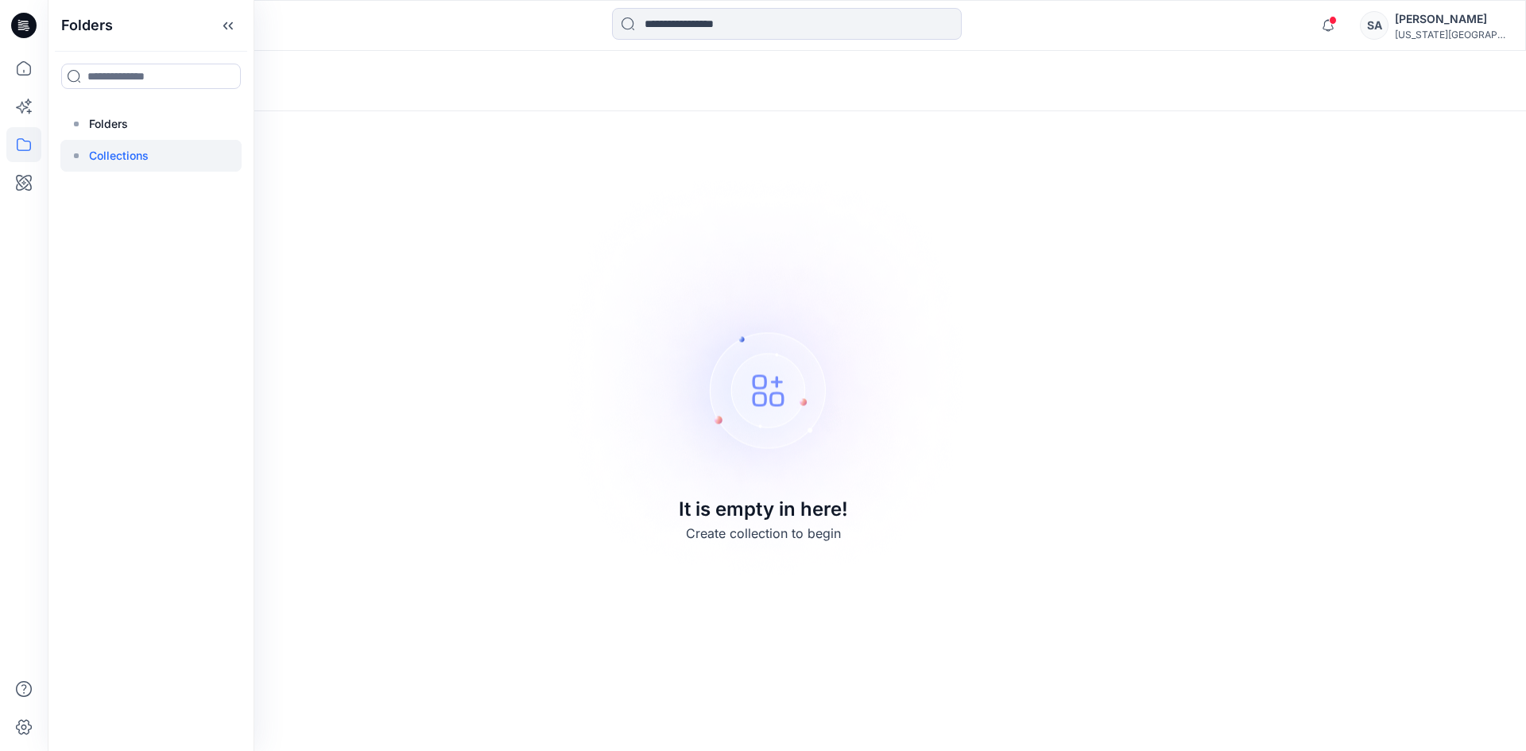
click at [688, 308] on img at bounding box center [762, 375] width 443 height 444
click at [1416, 9] on div "Notifications Your style Tshirt Final is ready 23 minutes ago Mark all as read …" at bounding box center [1409, 25] width 194 height 35
click at [1450, 22] on div "[PERSON_NAME]" at bounding box center [1450, 19] width 111 height 19
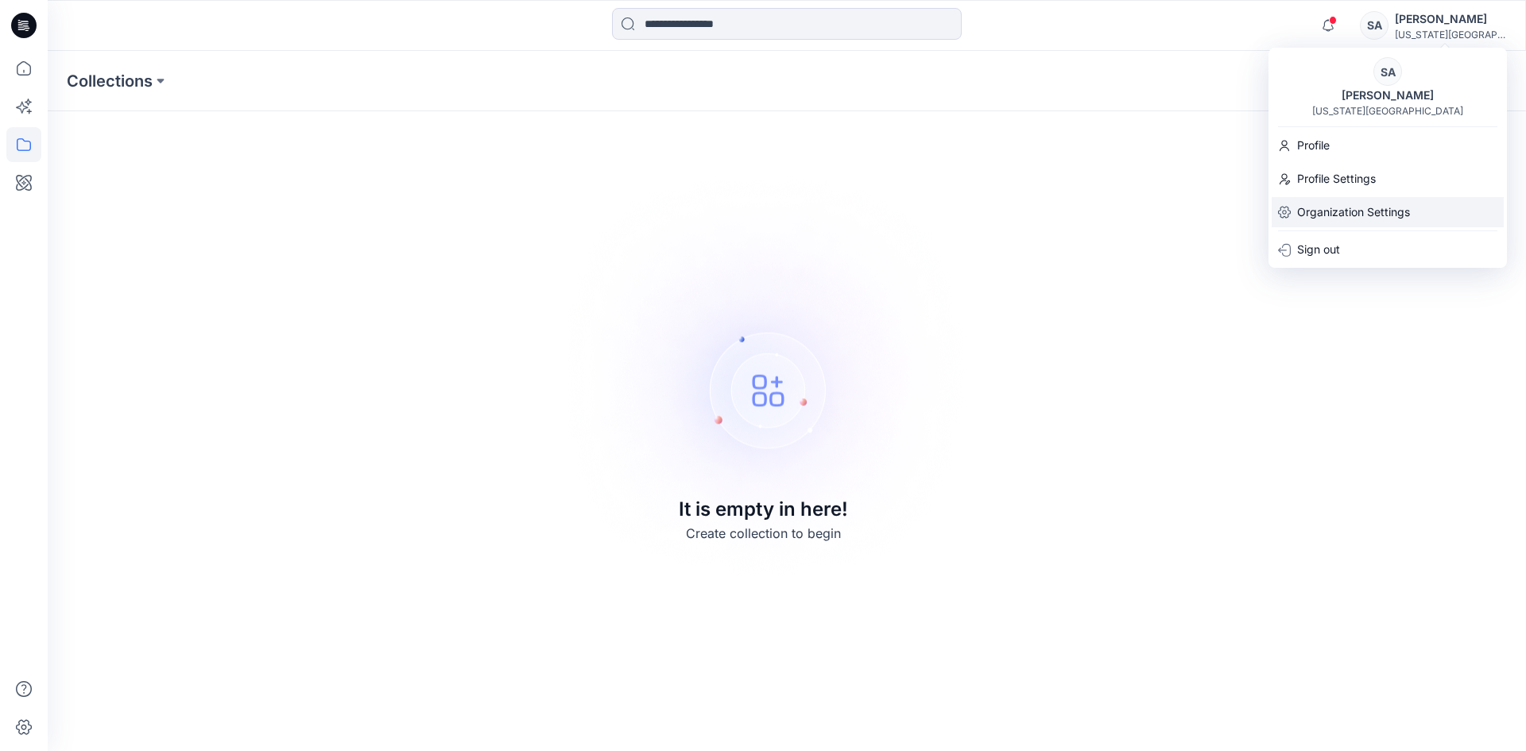
click at [1343, 212] on p "Organization Settings" at bounding box center [1353, 212] width 113 height 30
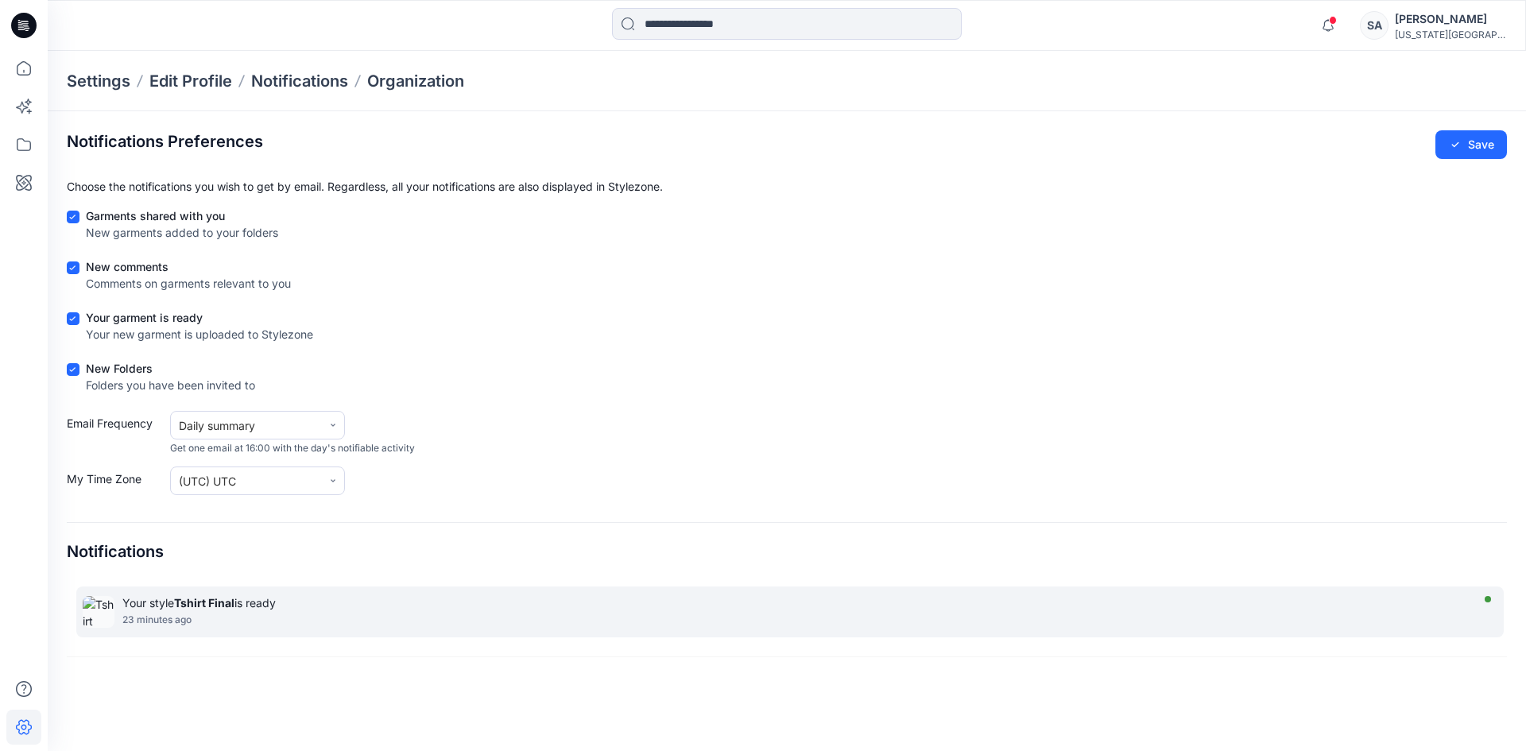
click at [266, 618] on div "23 minutes ago" at bounding box center [793, 619] width 1343 height 11
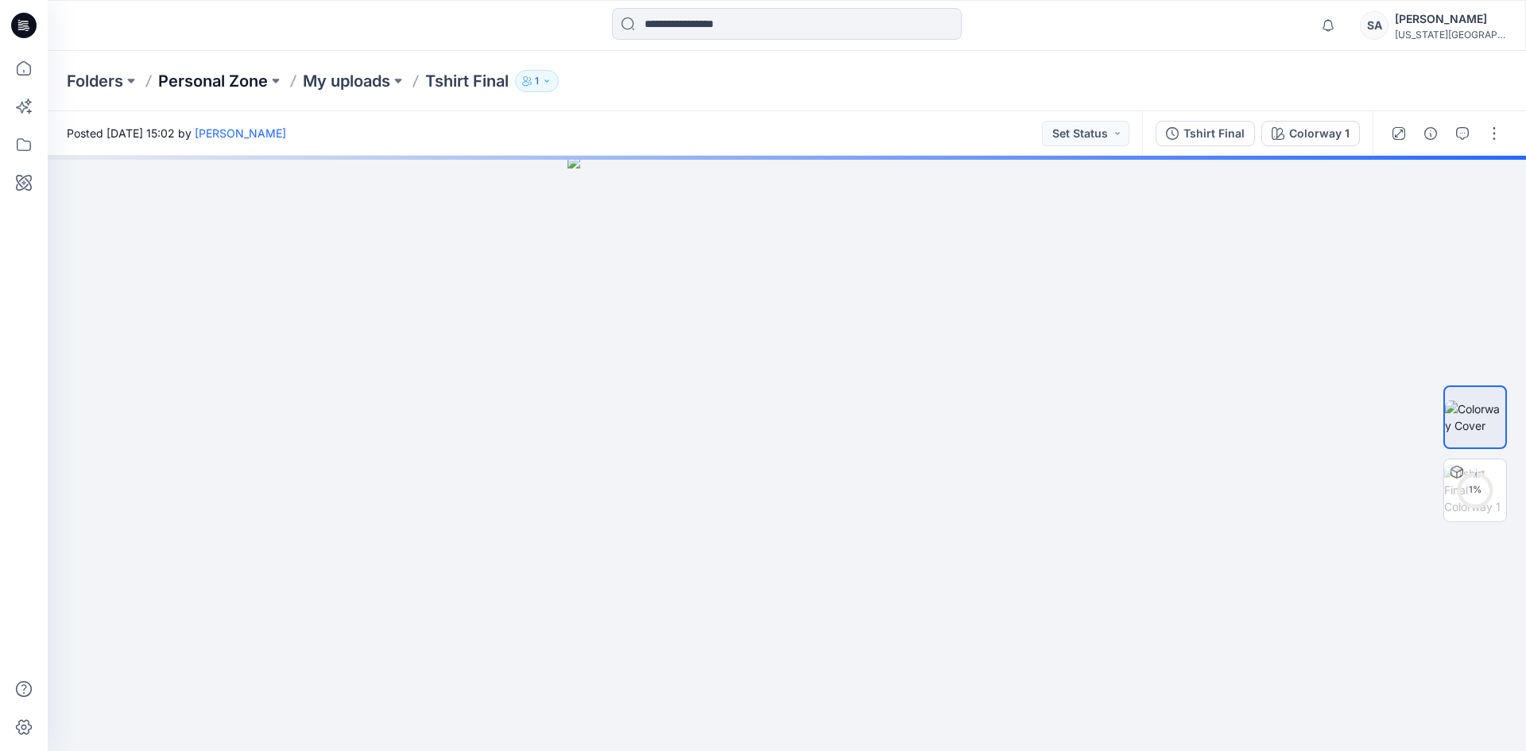
click at [228, 74] on p "Personal Zone" at bounding box center [213, 81] width 110 height 22
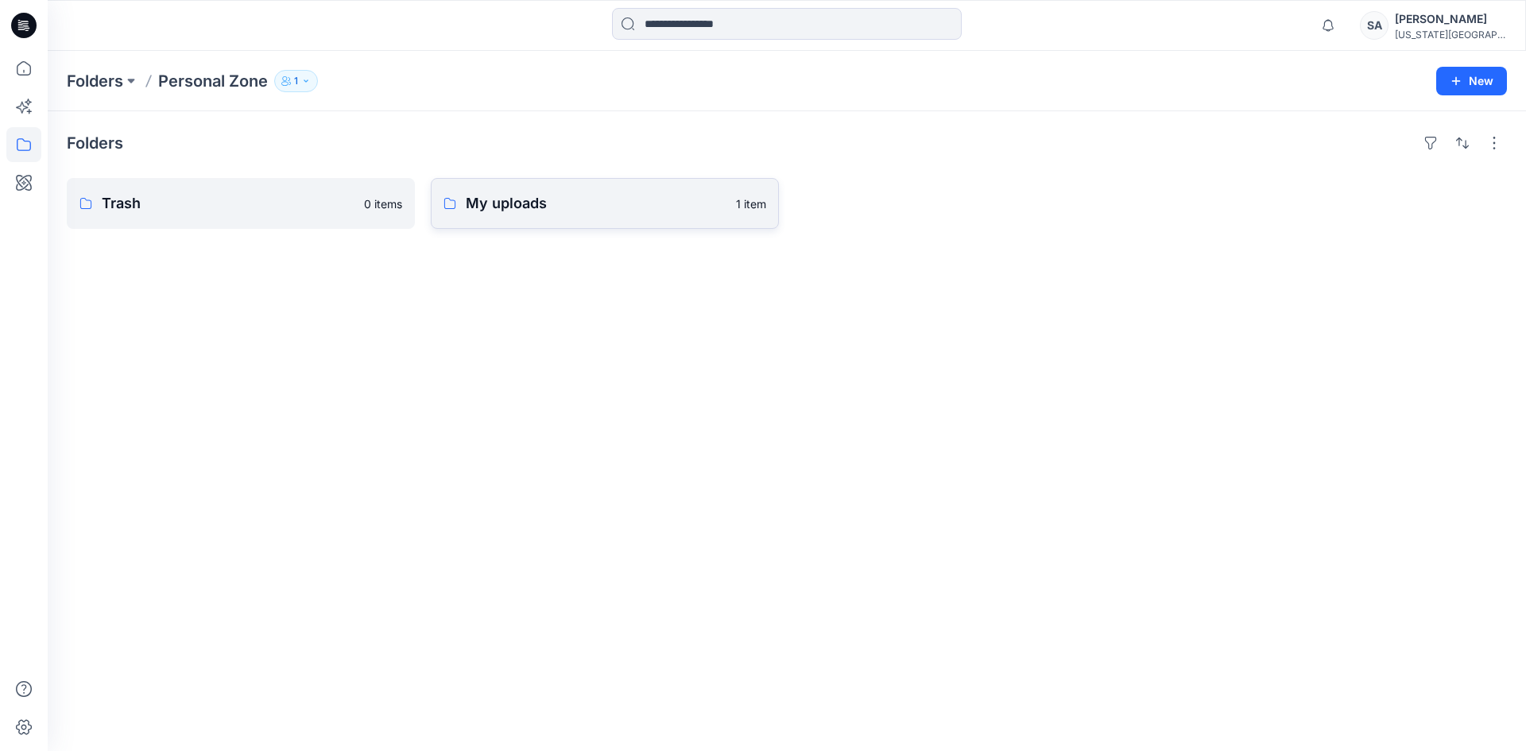
click at [527, 223] on link "My uploads 1 item" at bounding box center [605, 203] width 348 height 51
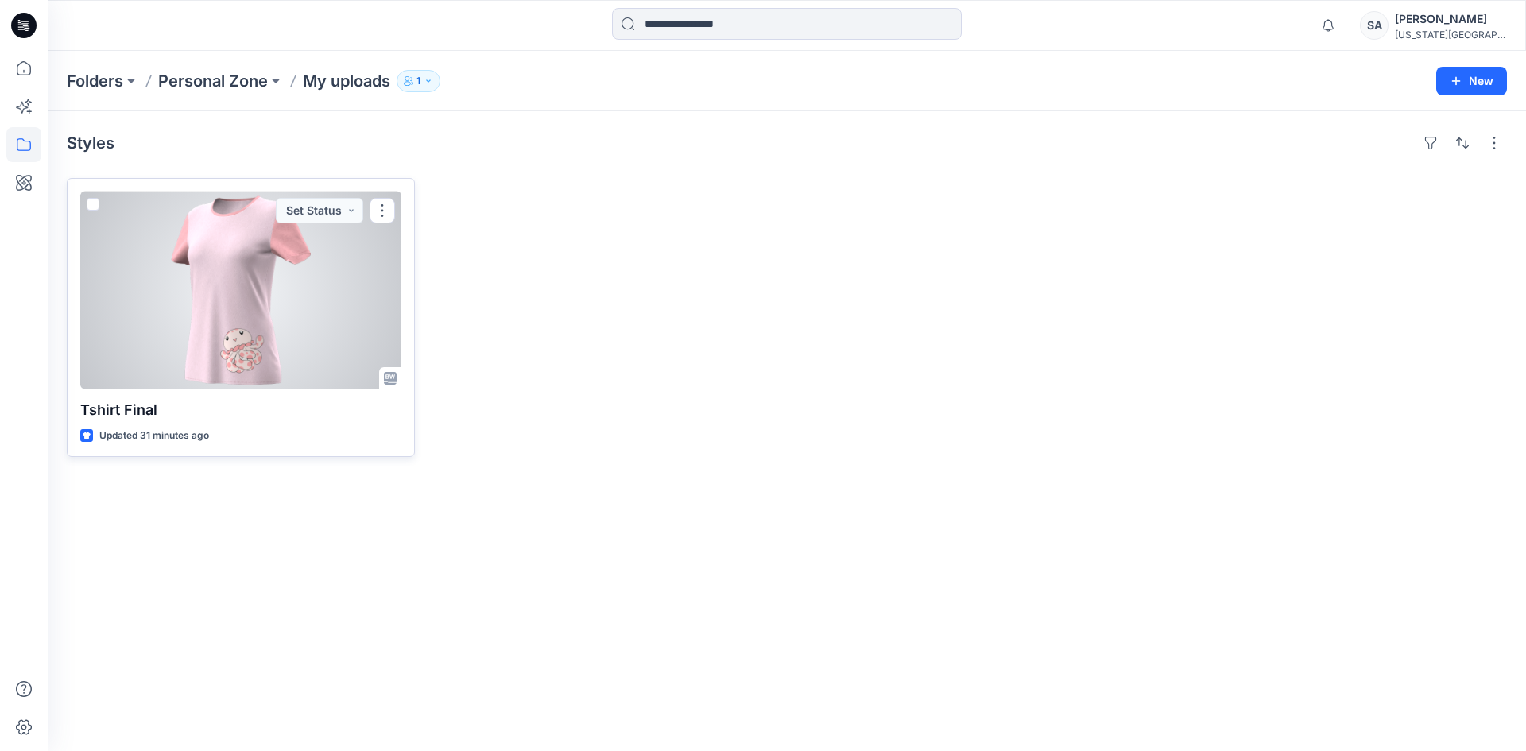
click at [211, 289] on div at bounding box center [240, 291] width 321 height 198
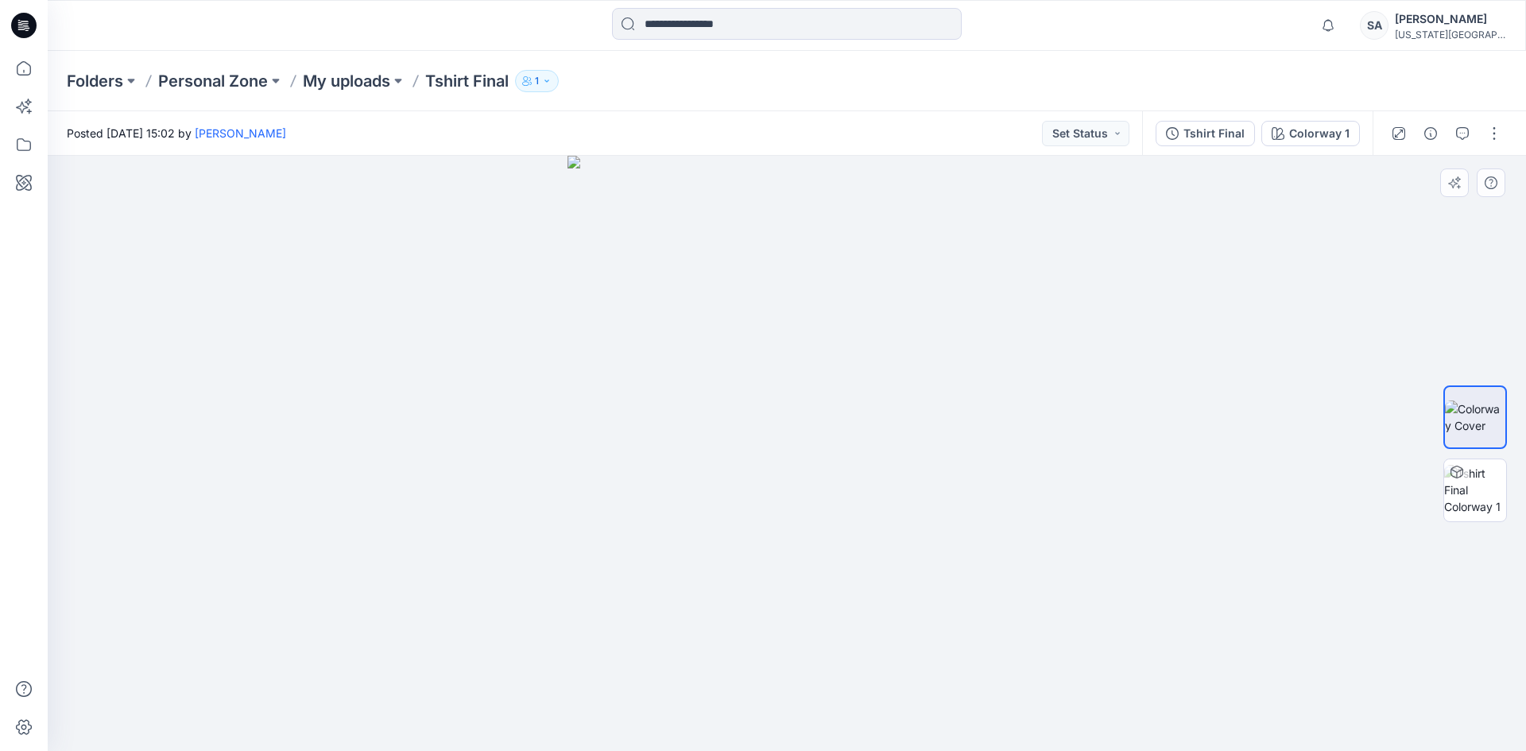
drag, startPoint x: 278, startPoint y: 411, endPoint x: 880, endPoint y: 467, distance: 604.3
click at [279, 411] on div at bounding box center [787, 453] width 1478 height 595
click at [1481, 494] on img at bounding box center [1475, 490] width 62 height 50
